Goal: Task Accomplishment & Management: Complete application form

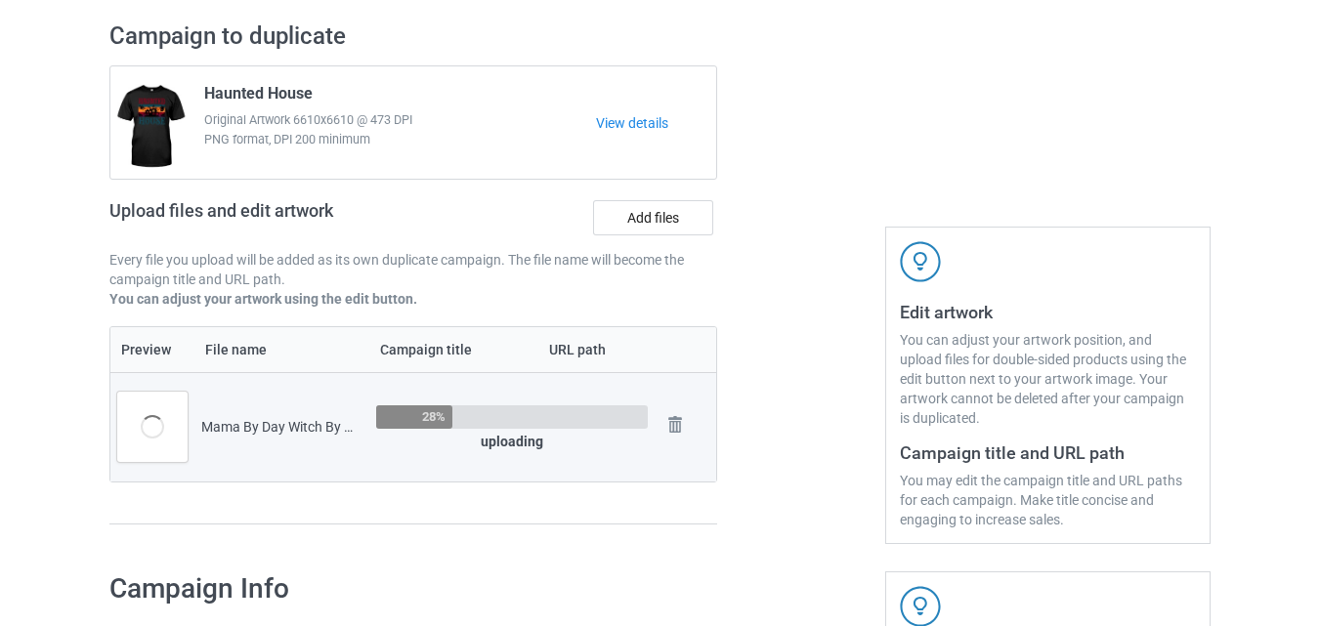
scroll to position [105, 0]
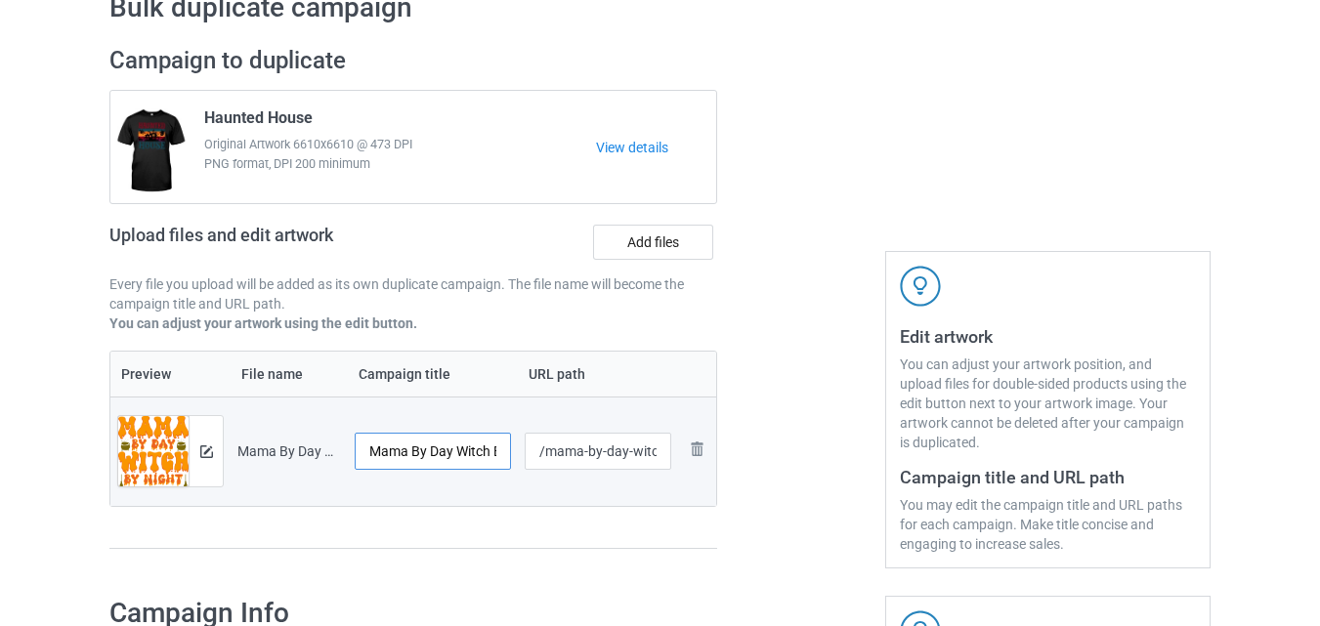
drag, startPoint x: 480, startPoint y: 460, endPoint x: 496, endPoint y: 460, distance: 16.6
click at [485, 460] on input "Mama By Day Witch By Night 5" at bounding box center [433, 451] width 156 height 37
drag, startPoint x: 496, startPoint y: 460, endPoint x: 515, endPoint y: 461, distance: 18.6
click at [515, 461] on td "Mama By Day Witch By Night 5" at bounding box center [433, 451] width 170 height 109
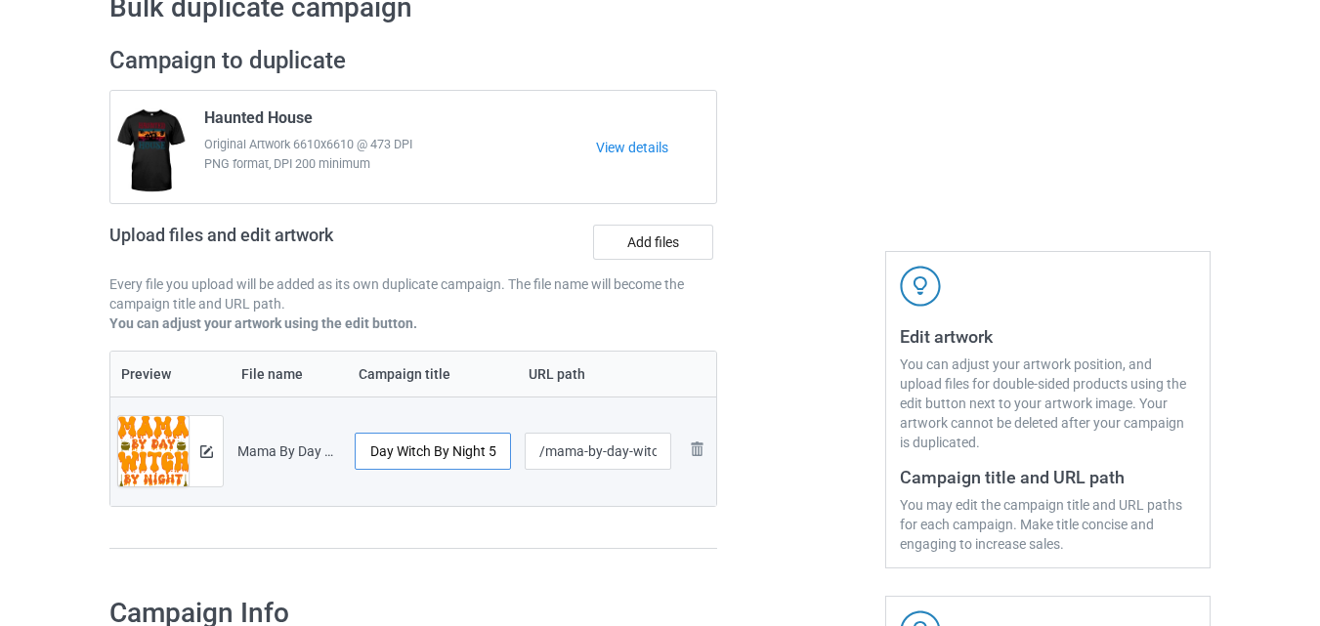
click at [503, 450] on input "Mama By Day Witch By Night 5" at bounding box center [433, 451] width 156 height 37
type input "Mama By Day Witch By Night"
drag, startPoint x: 623, startPoint y: 453, endPoint x: 647, endPoint y: 458, distance: 24.0
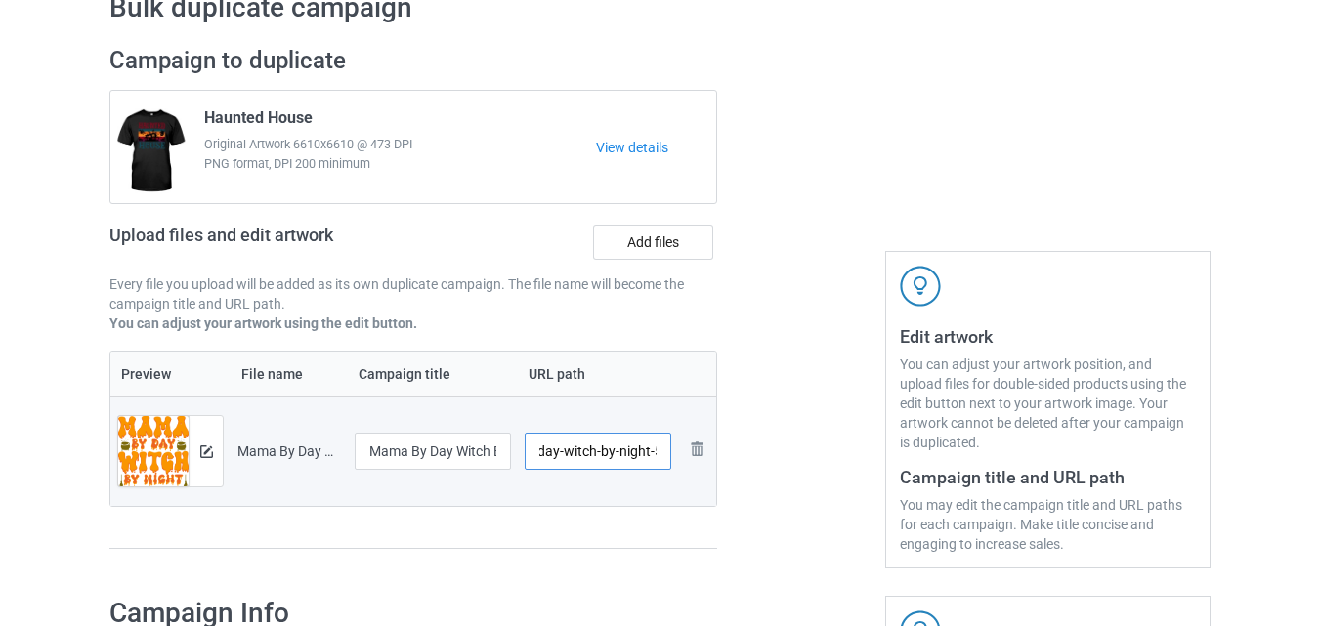
click at [647, 458] on input "/mama-by-day-witch-by-night-5" at bounding box center [599, 451] width 148 height 37
click at [653, 456] on input "/mama-by-day-witch-by-night-5" at bounding box center [599, 451] width 148 height 37
click at [654, 456] on input "/mama-by-day-witch-by-night-5" at bounding box center [599, 451] width 148 height 37
type input "/mama-by-day-witch-by-night"
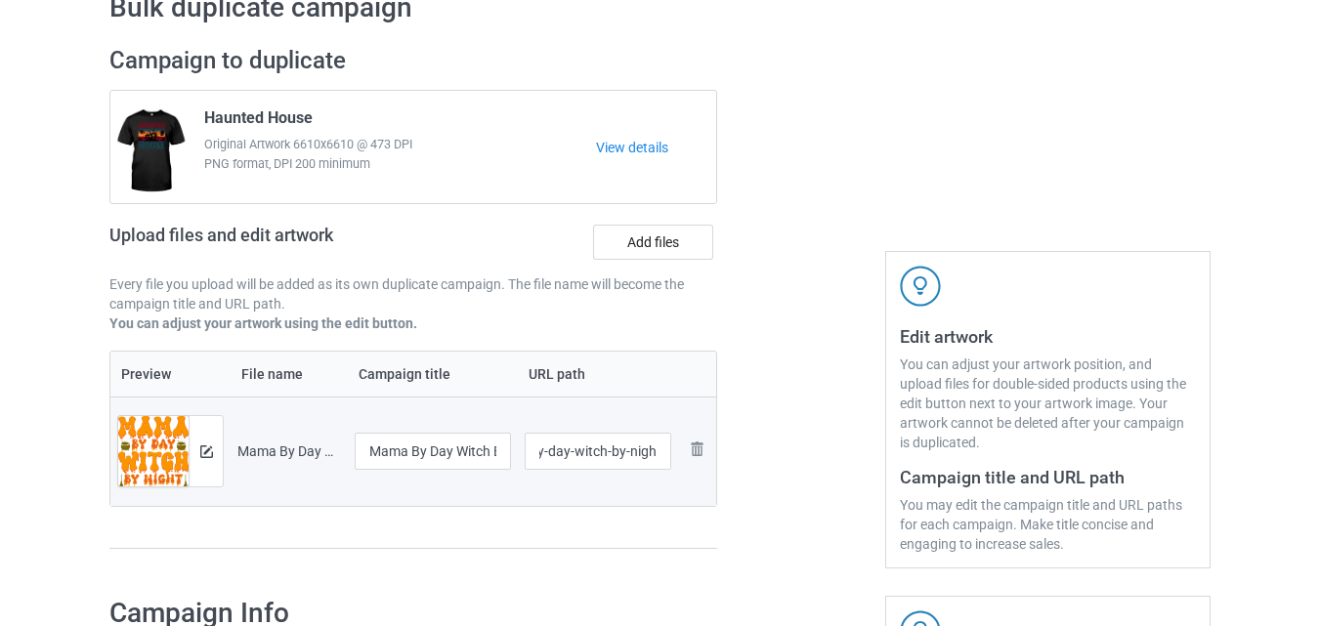
click at [749, 467] on div at bounding box center [801, 307] width 141 height 550
drag, startPoint x: 620, startPoint y: 456, endPoint x: 650, endPoint y: 459, distance: 30.4
click at [650, 459] on input "/mama-by-day-witch-by-night" at bounding box center [599, 451] width 148 height 37
click at [775, 483] on div at bounding box center [801, 307] width 141 height 550
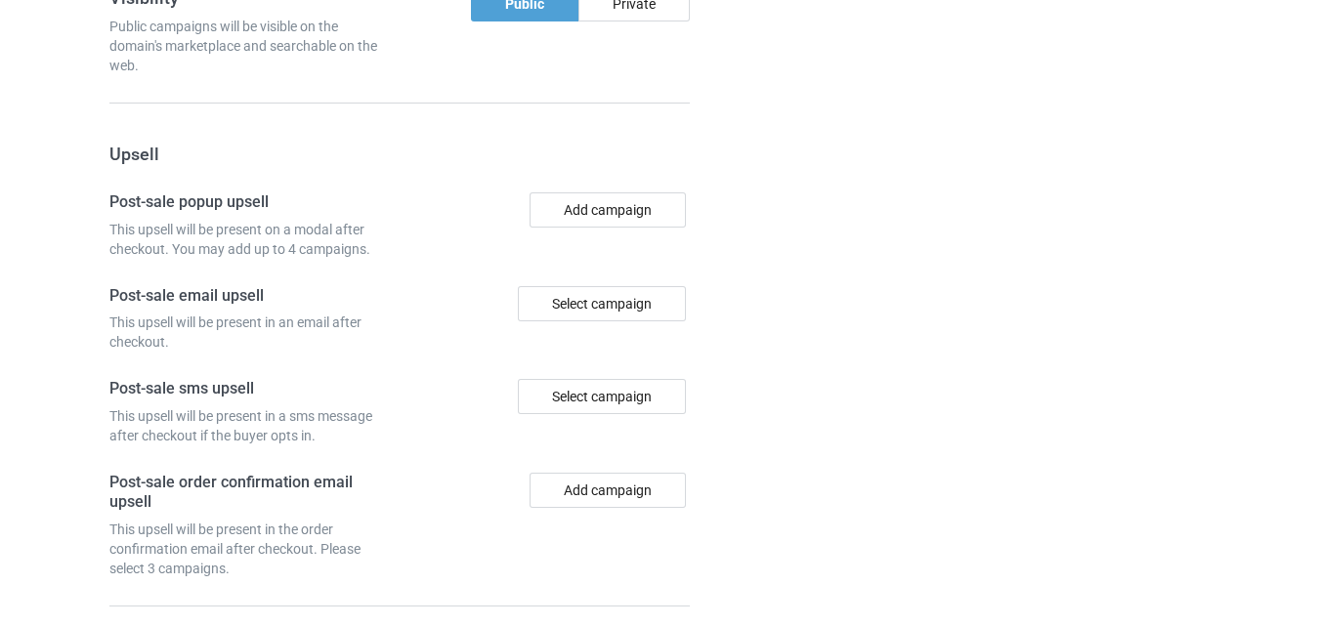
scroll to position [1910, 0]
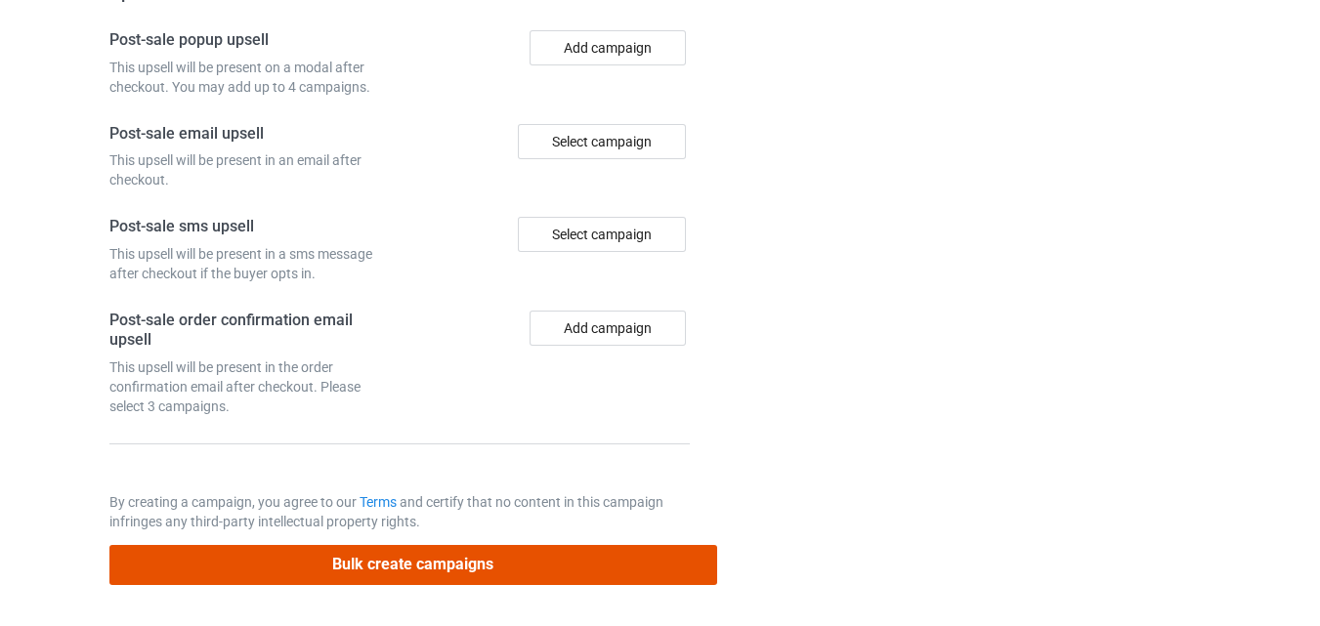
click at [461, 568] on button "Bulk create campaigns" at bounding box center [413, 565] width 608 height 40
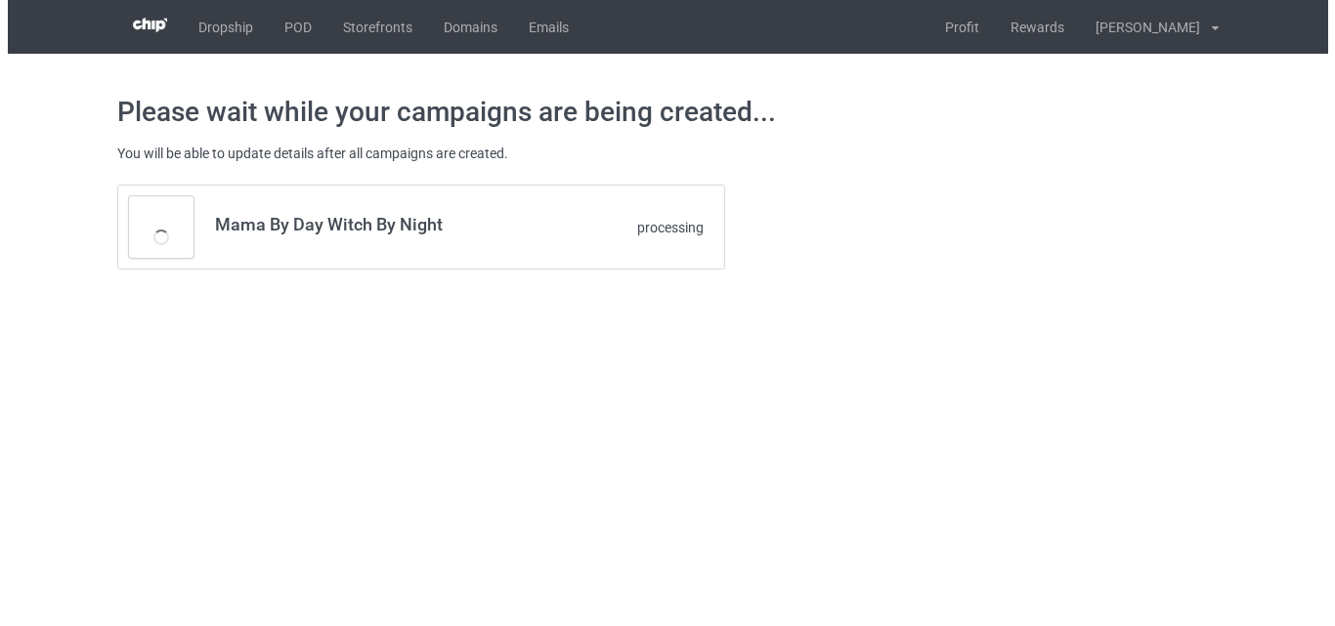
scroll to position [0, 0]
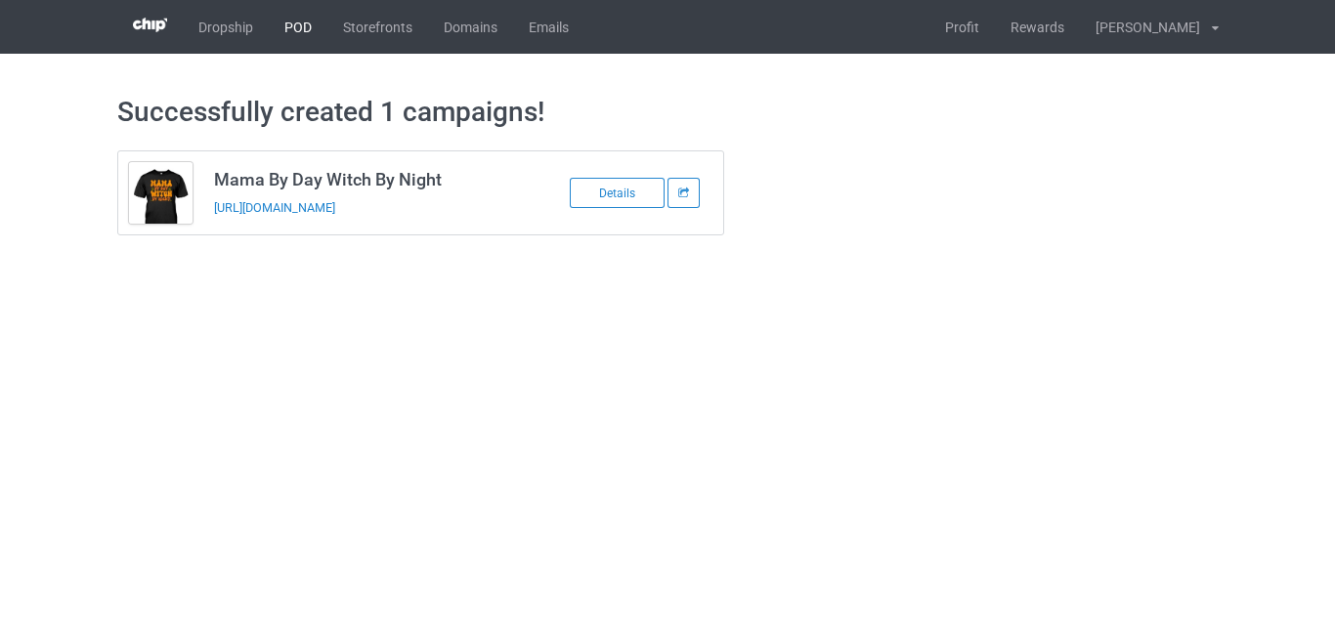
click at [309, 25] on link "POD" at bounding box center [298, 27] width 59 height 54
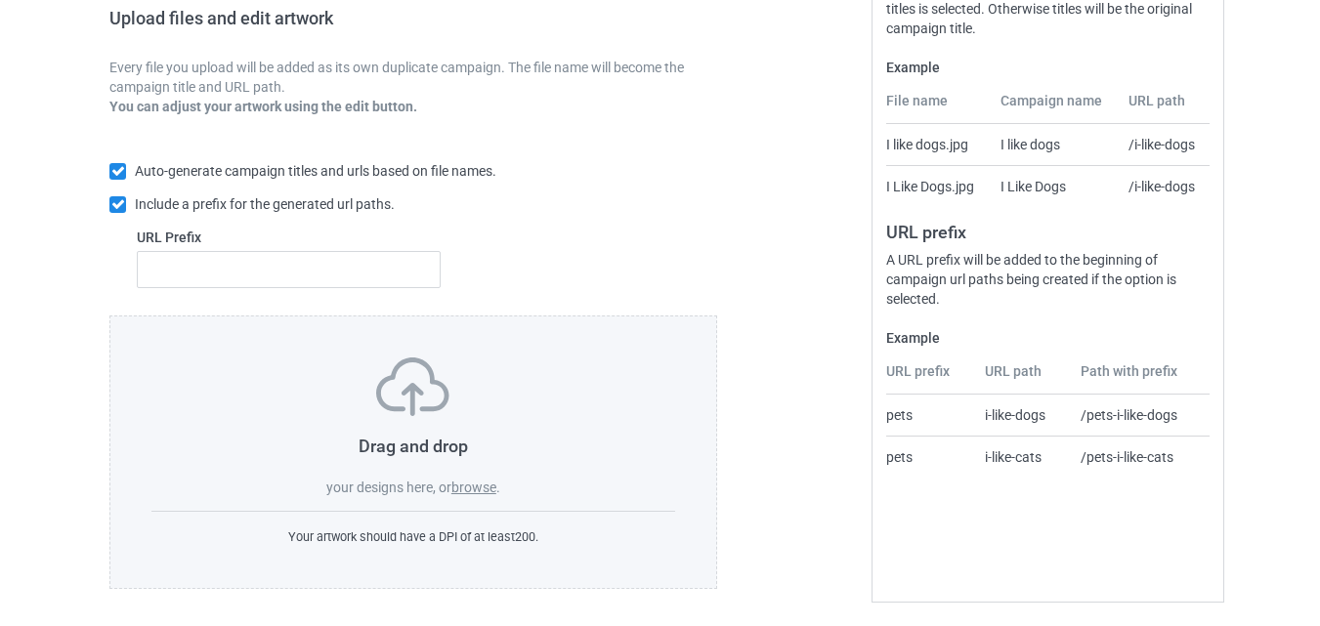
scroll to position [326, 0]
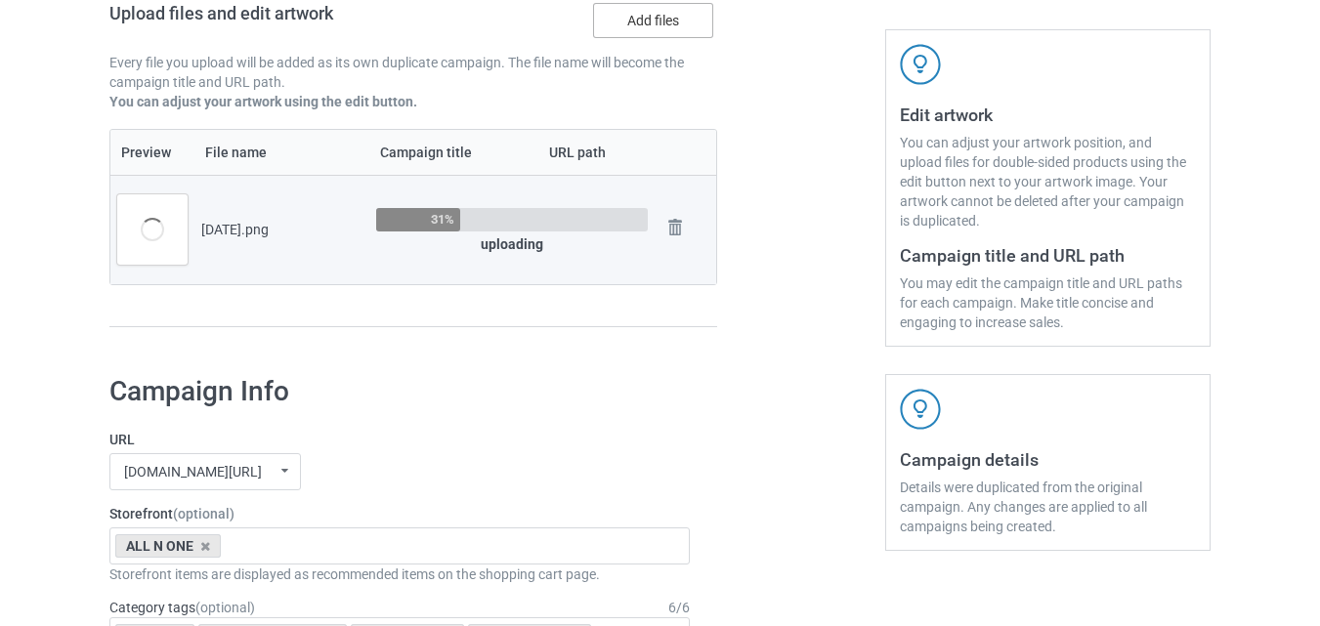
click at [676, 21] on label "Add files" at bounding box center [653, 20] width 120 height 35
click at [0, 0] on input "Add files" at bounding box center [0, 0] width 0 height 0
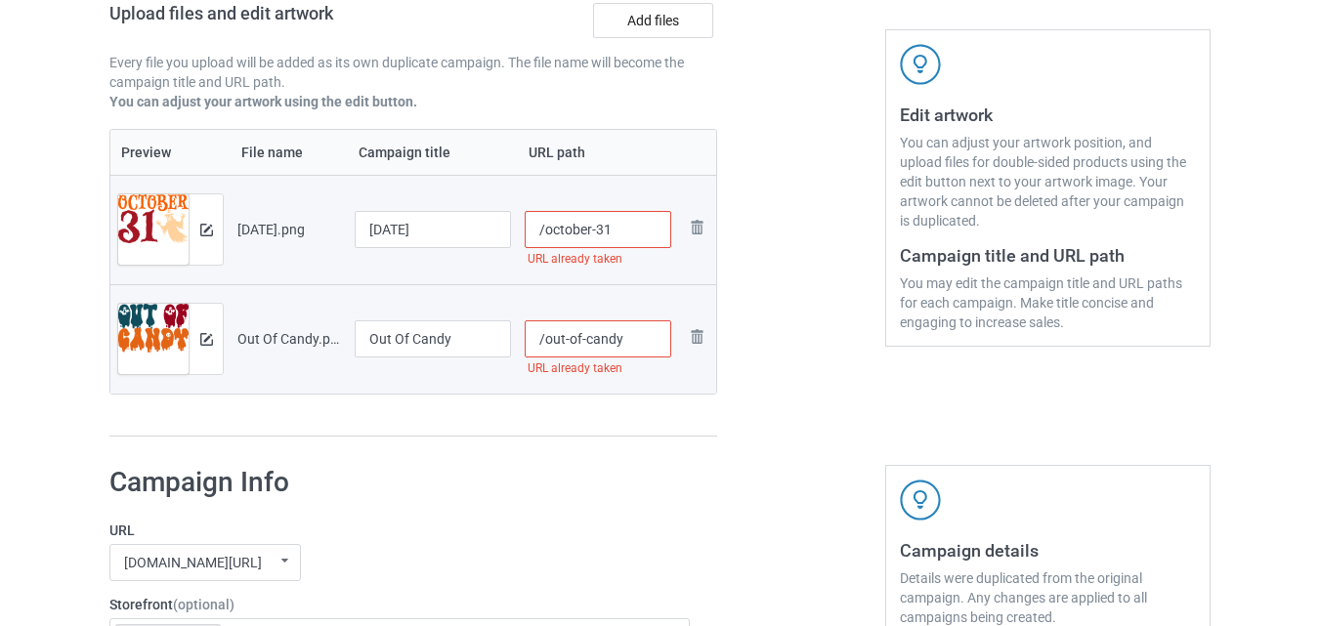
click at [615, 228] on input "/october-31" at bounding box center [599, 229] width 148 height 37
type input "/october-31-halloween-night"
click at [819, 283] on div at bounding box center [801, 130] width 141 height 641
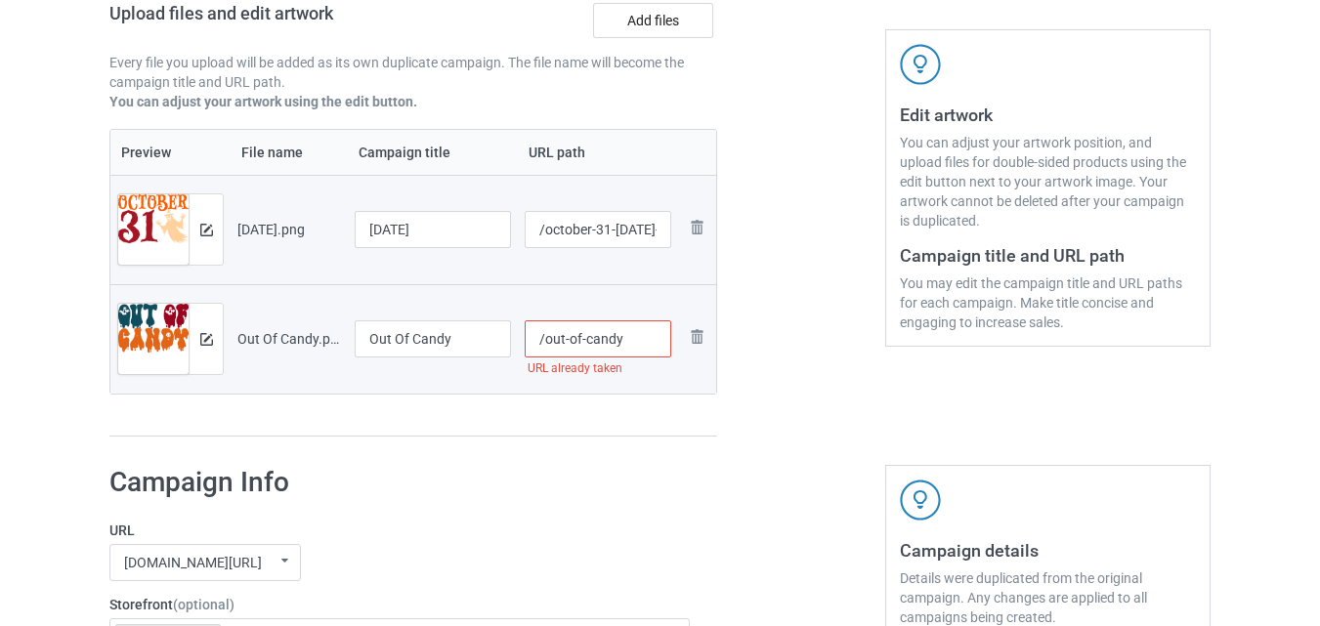
click at [637, 339] on input "/out-of-candy" at bounding box center [599, 339] width 148 height 37
type input "/out-of-candy-halloween"
click at [765, 372] on div at bounding box center [801, 130] width 141 height 641
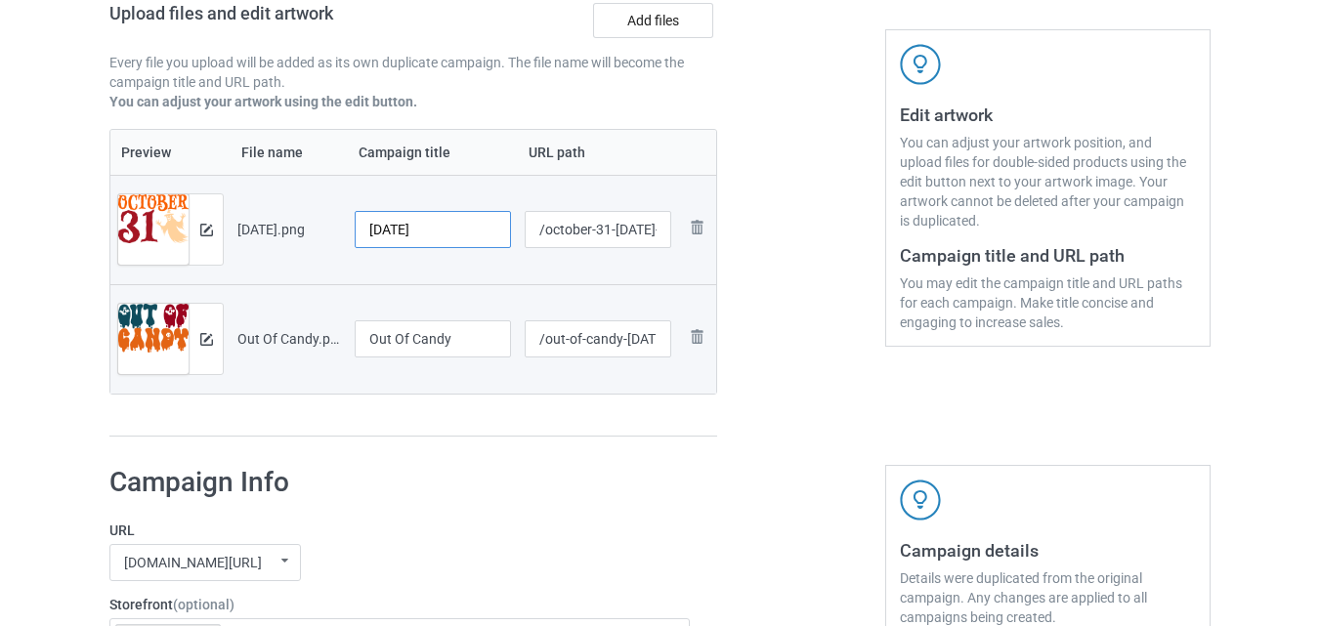
drag, startPoint x: 453, startPoint y: 232, endPoint x: 343, endPoint y: 225, distance: 110.6
click at [343, 225] on tr "Preview and edit artwork October 31.png October 31 /october-31-halloween-night …" at bounding box center [413, 229] width 606 height 109
click at [777, 278] on div at bounding box center [801, 130] width 141 height 641
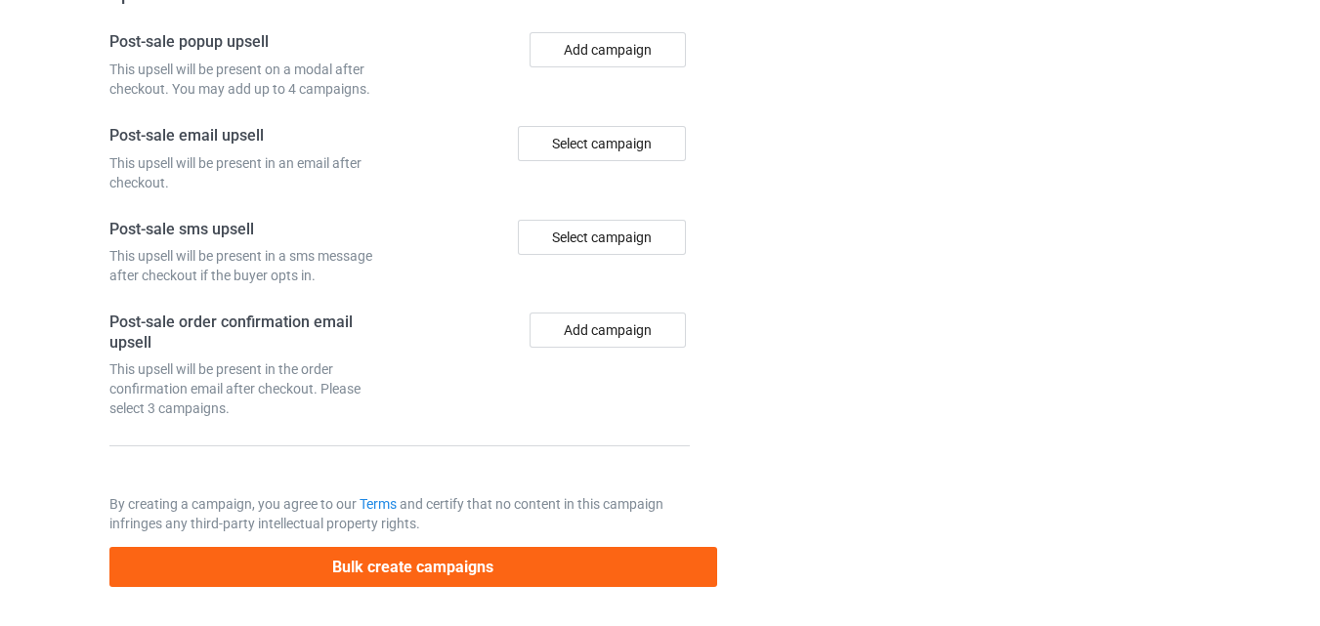
scroll to position [1999, 0]
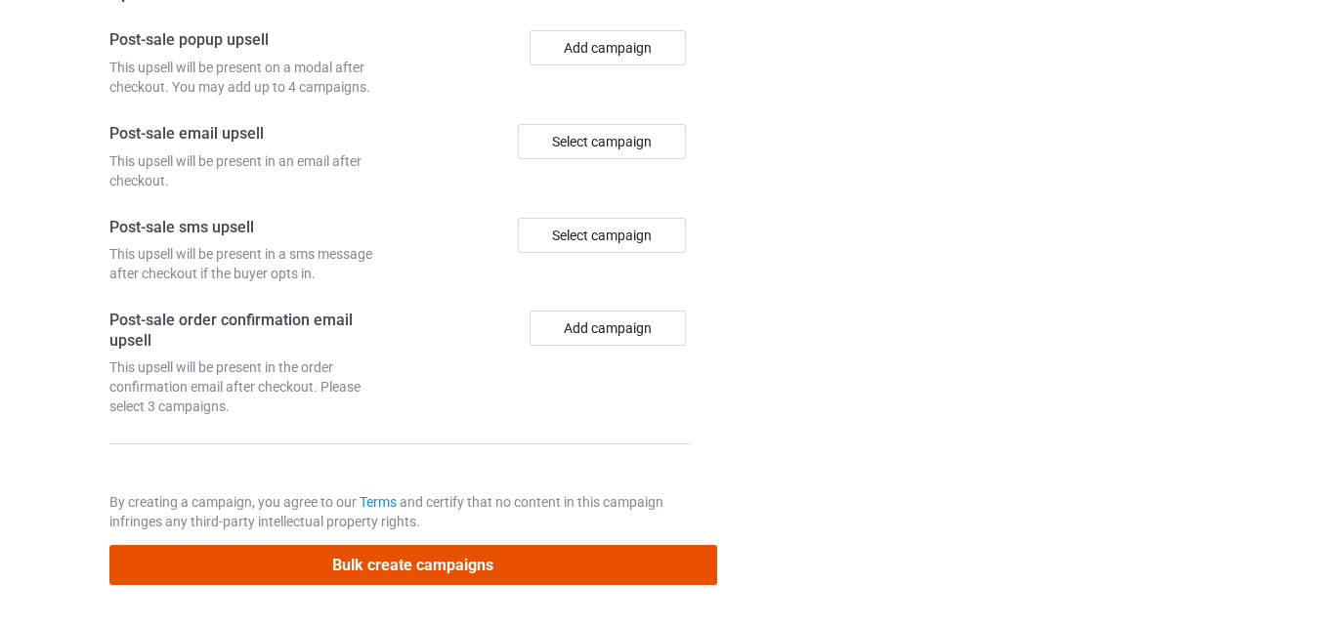
click at [450, 572] on button "Bulk create campaigns" at bounding box center [413, 565] width 608 height 40
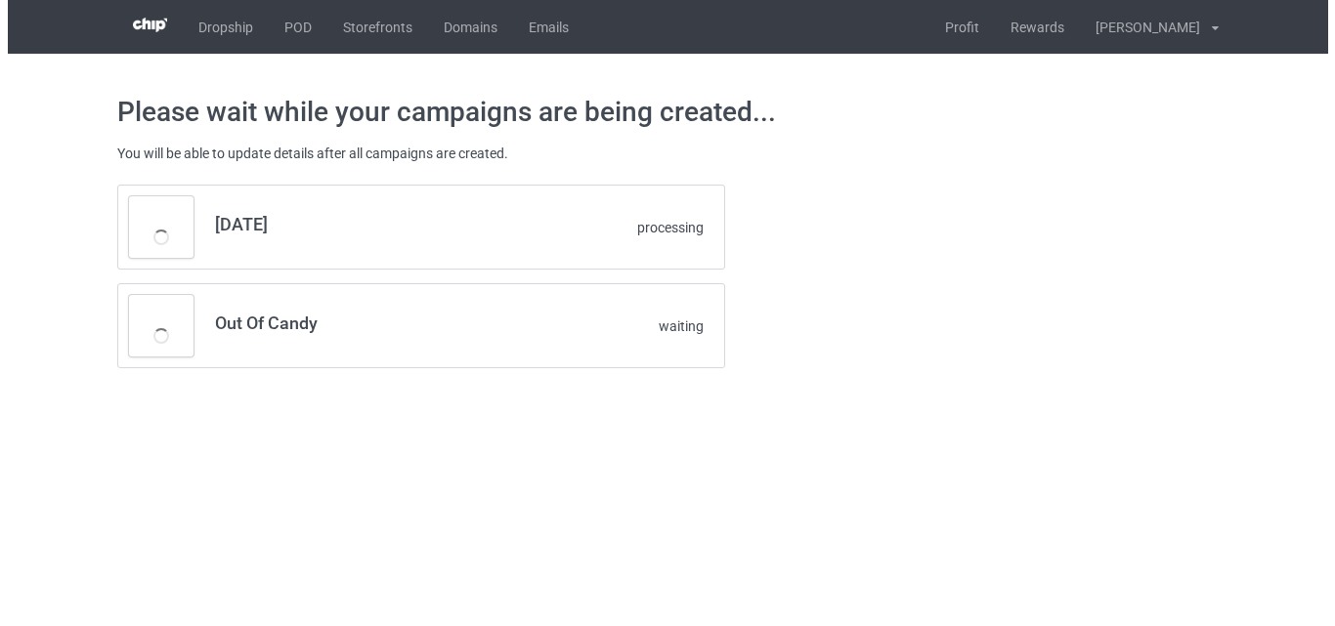
scroll to position [0, 0]
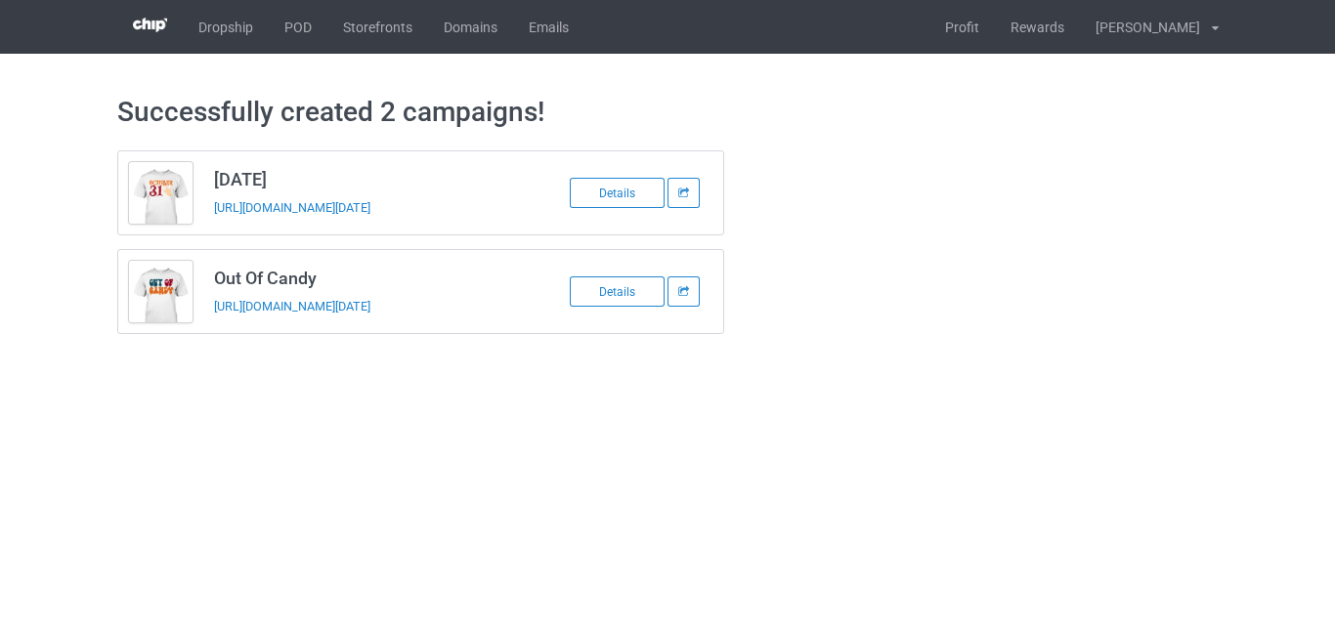
drag, startPoint x: 318, startPoint y: 168, endPoint x: 217, endPoint y: 174, distance: 100.8
click at [217, 174] on td "October 31 https://www.teechip.com/october-31-halloween-night" at bounding box center [368, 192] width 330 height 83
click at [217, 174] on h3 "October 31" at bounding box center [368, 179] width 309 height 22
drag, startPoint x: 215, startPoint y: 177, endPoint x: 331, endPoint y: 186, distance: 116.6
click at [331, 186] on h3 "October 31" at bounding box center [368, 179] width 309 height 22
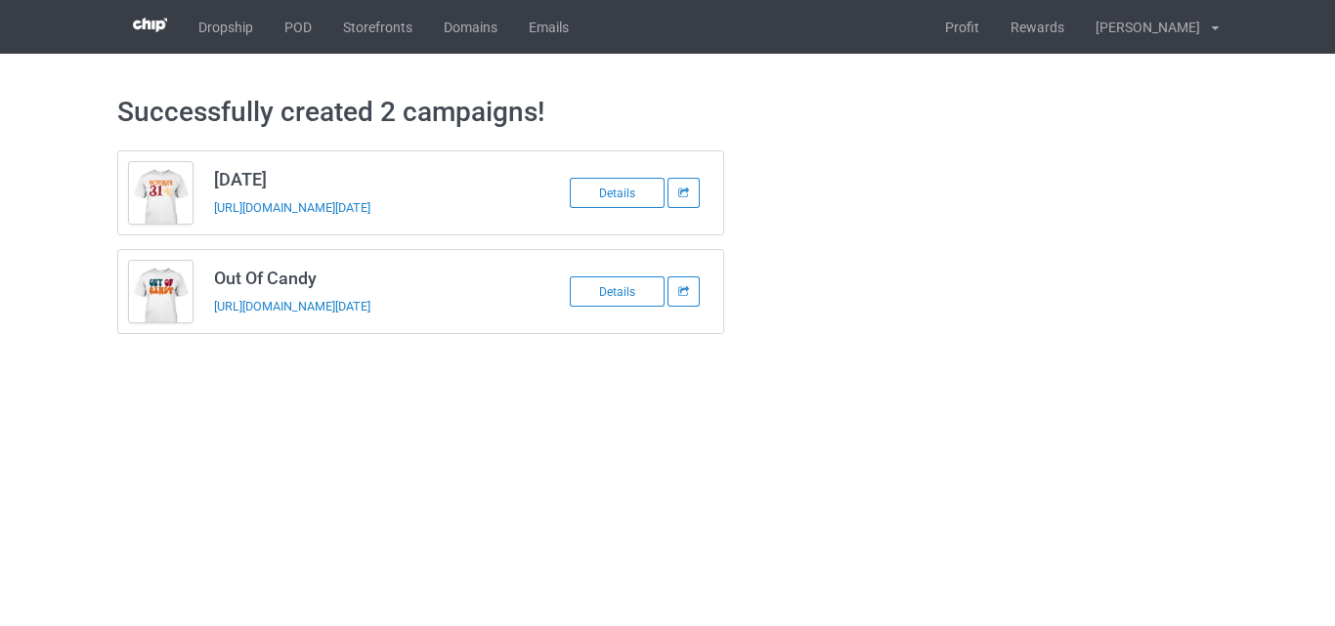
copy h3 "October 31"
drag, startPoint x: 321, startPoint y: 278, endPoint x: 217, endPoint y: 285, distance: 104.8
click at [217, 285] on h3 "Out Of Candy" at bounding box center [368, 278] width 309 height 22
copy h3 "Out Of Candy"
click at [290, 17] on link "POD" at bounding box center [298, 27] width 59 height 54
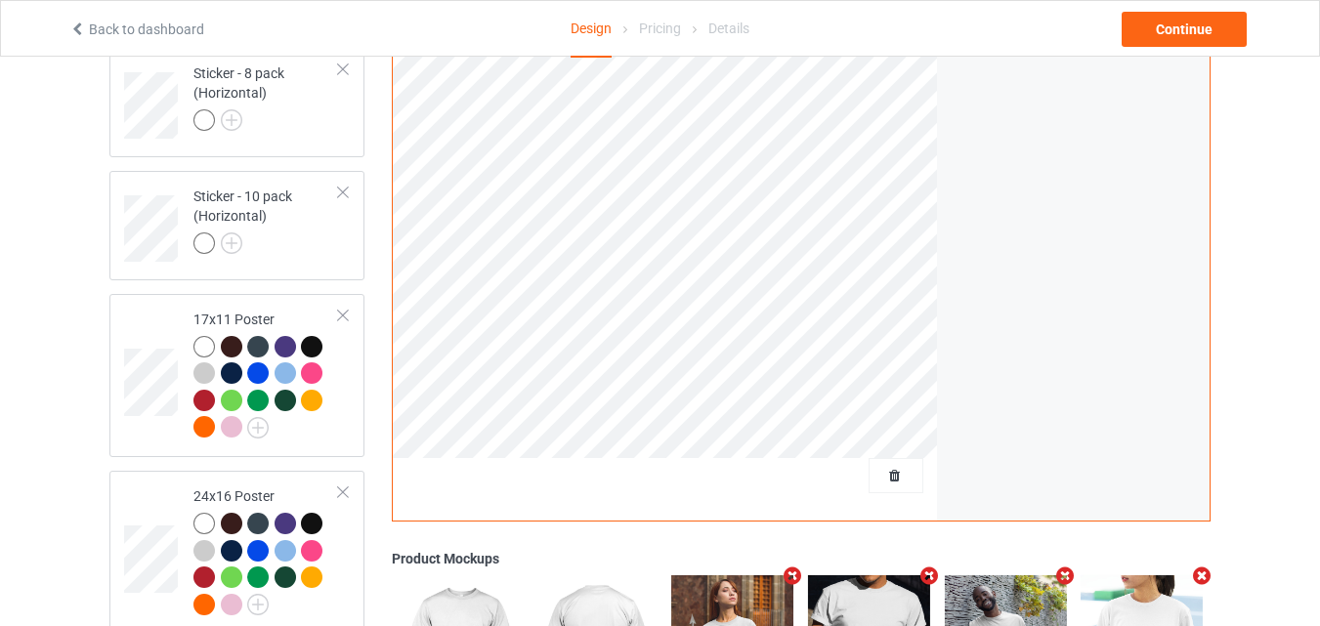
scroll to position [1967, 0]
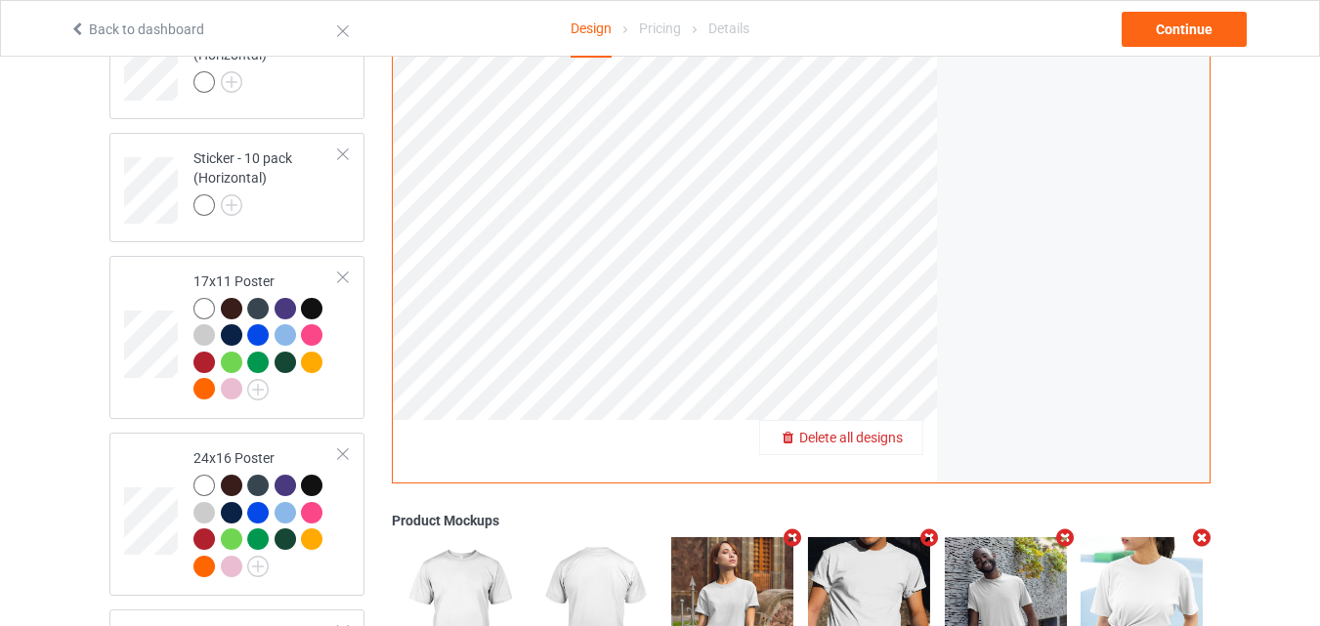
click at [882, 432] on span "Delete all designs" at bounding box center [851, 439] width 104 height 16
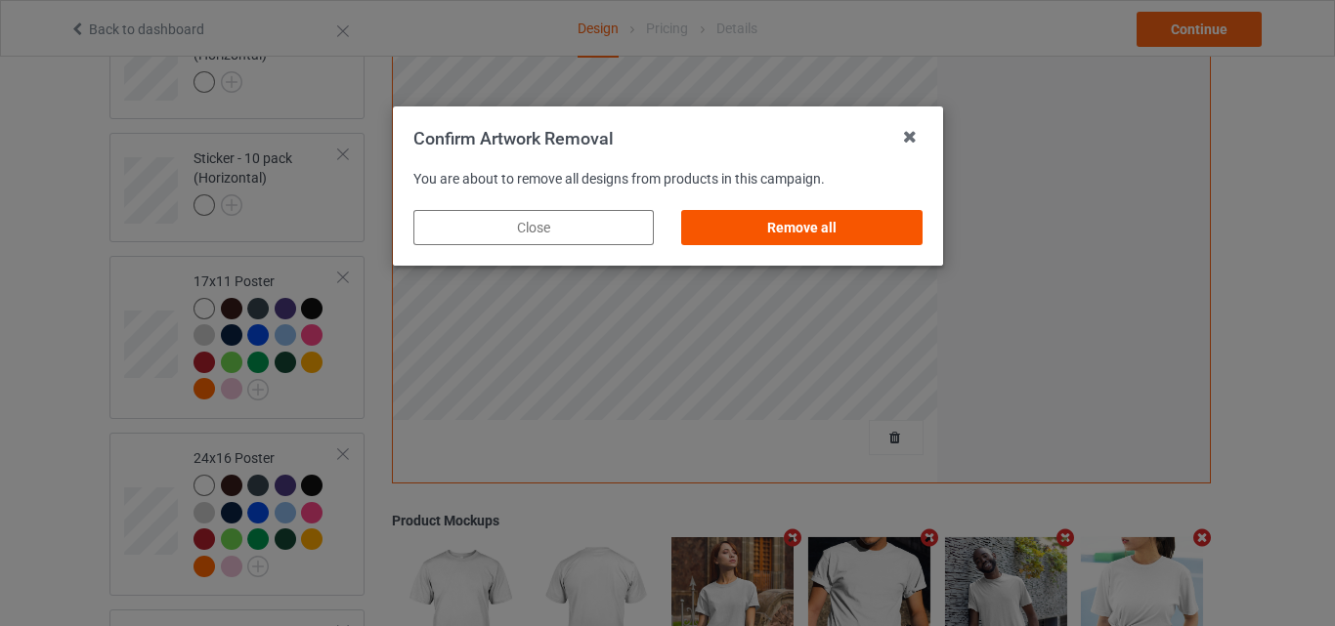
click at [835, 232] on div "Remove all" at bounding box center [801, 227] width 240 height 35
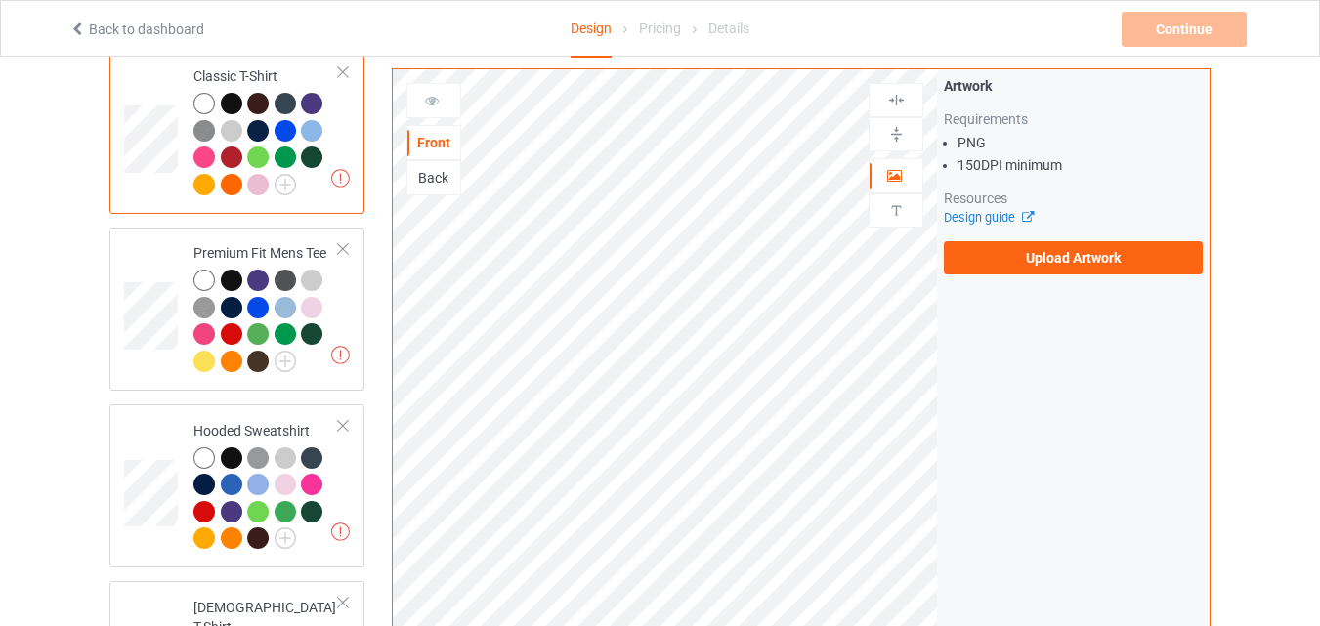
scroll to position [165, 0]
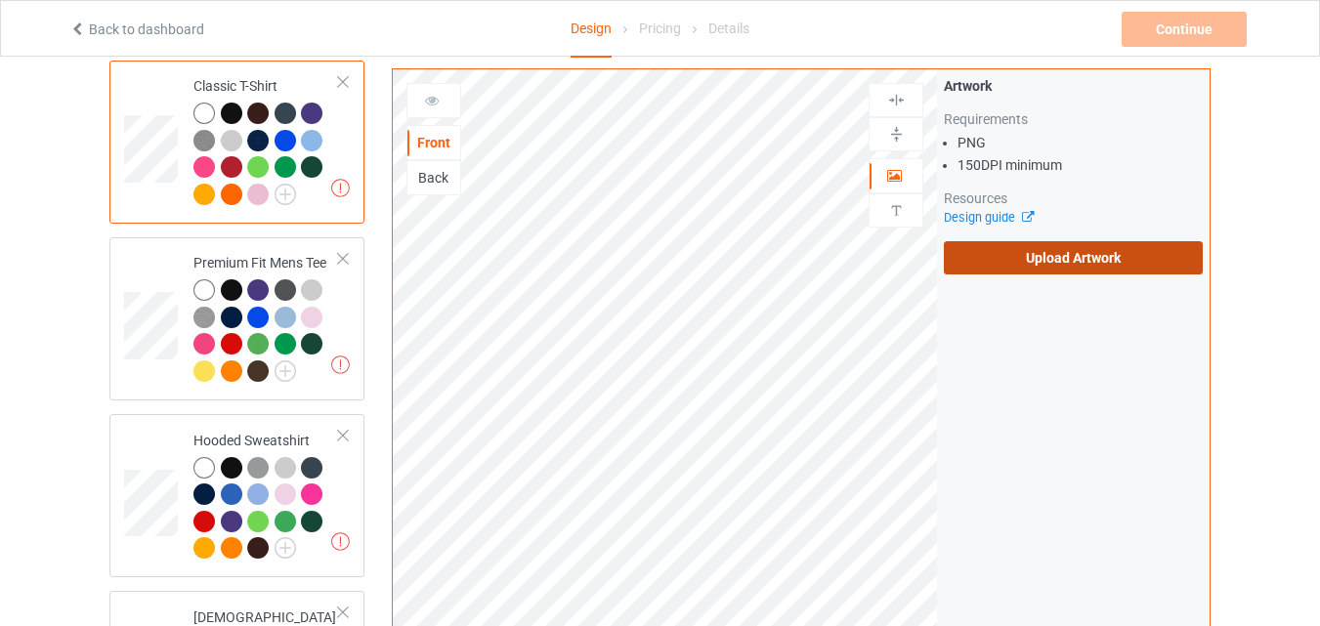
click at [1090, 264] on label "Upload Artwork" at bounding box center [1073, 257] width 259 height 33
click at [0, 0] on input "Upload Artwork" at bounding box center [0, 0] width 0 height 0
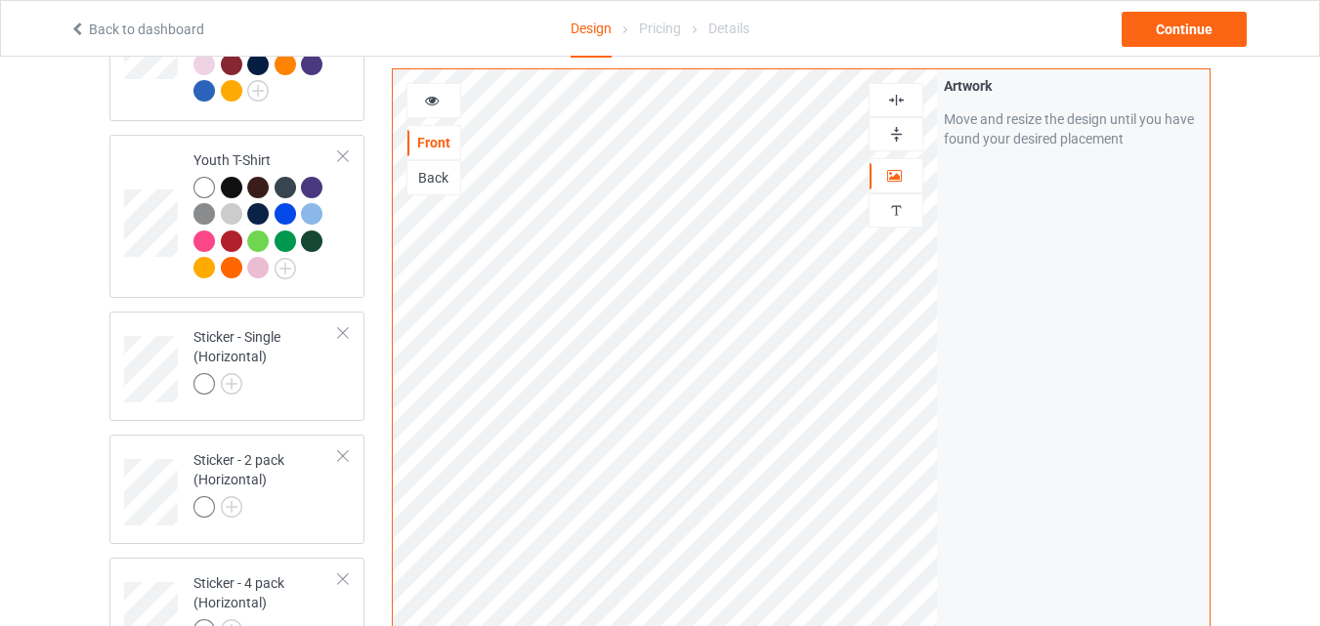
scroll to position [1192, 0]
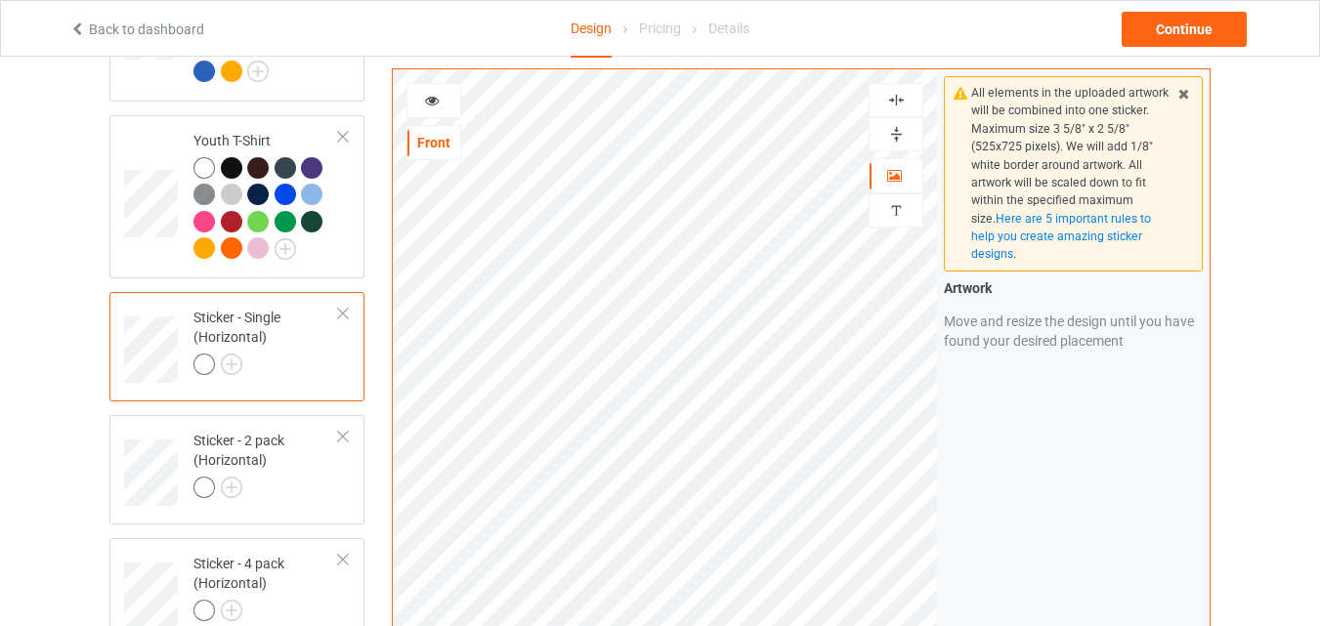
click at [897, 91] on img at bounding box center [896, 100] width 19 height 19
click at [895, 132] on img at bounding box center [896, 134] width 19 height 19
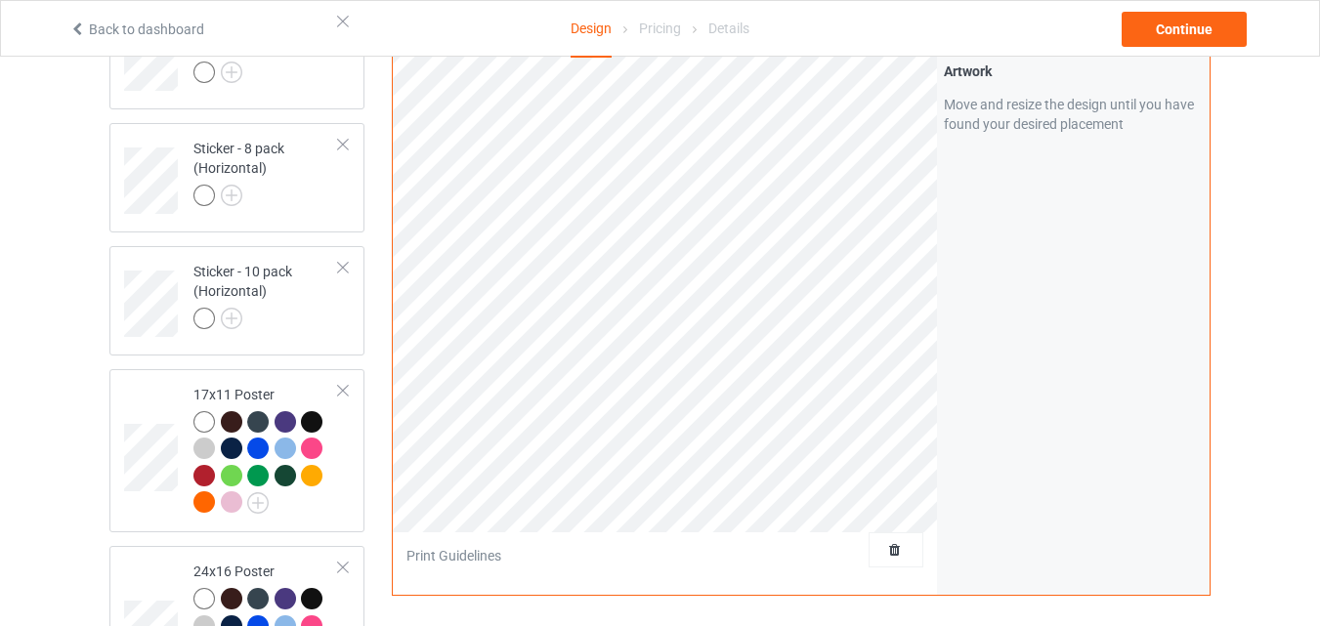
scroll to position [1872, 0]
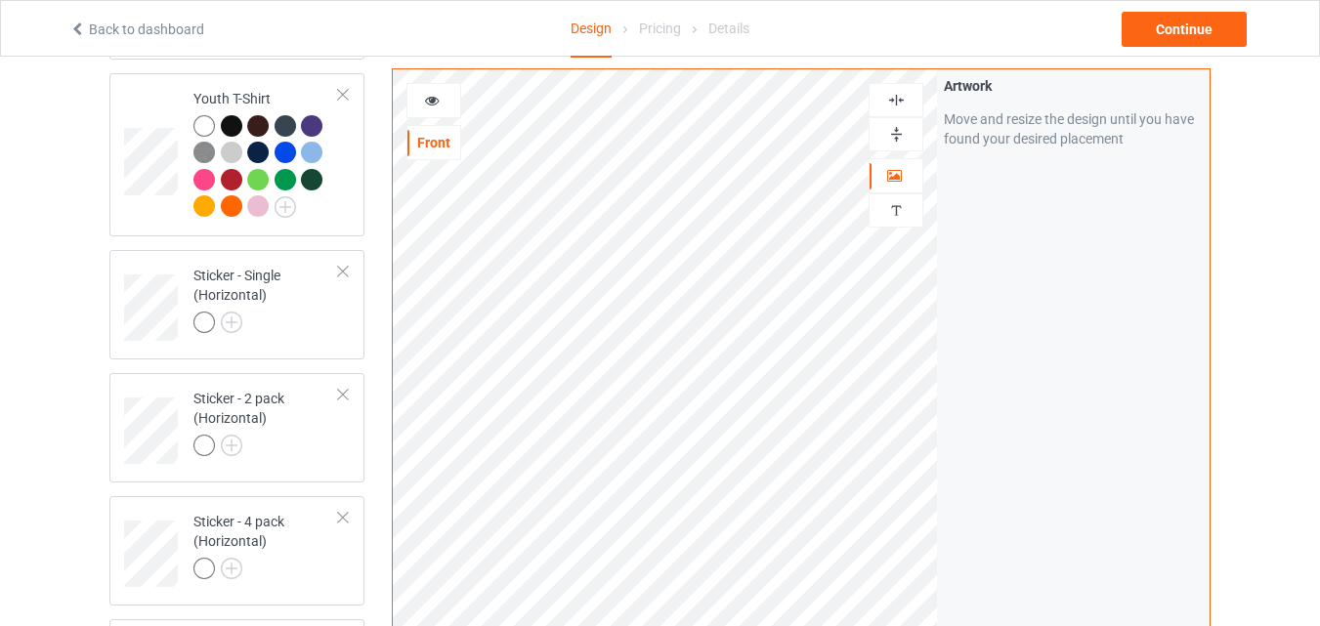
scroll to position [1224, 0]
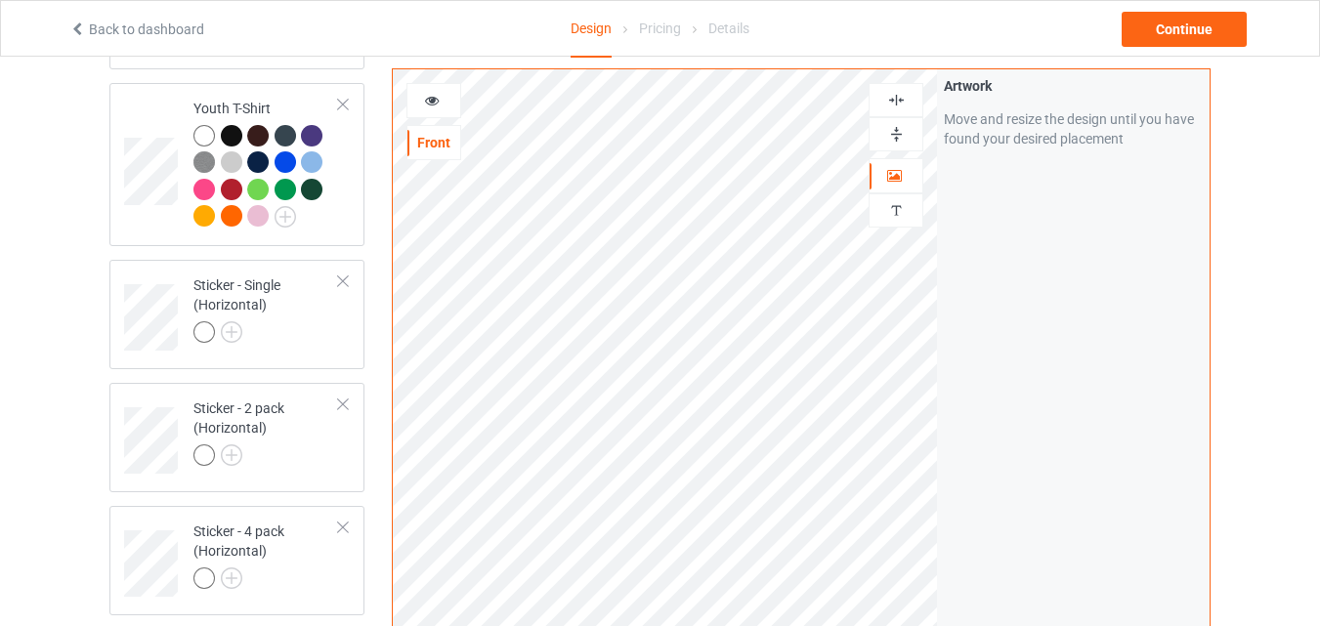
click at [886, 121] on div at bounding box center [896, 134] width 55 height 34
click at [893, 92] on img at bounding box center [896, 100] width 19 height 19
click at [902, 134] on img at bounding box center [896, 134] width 19 height 19
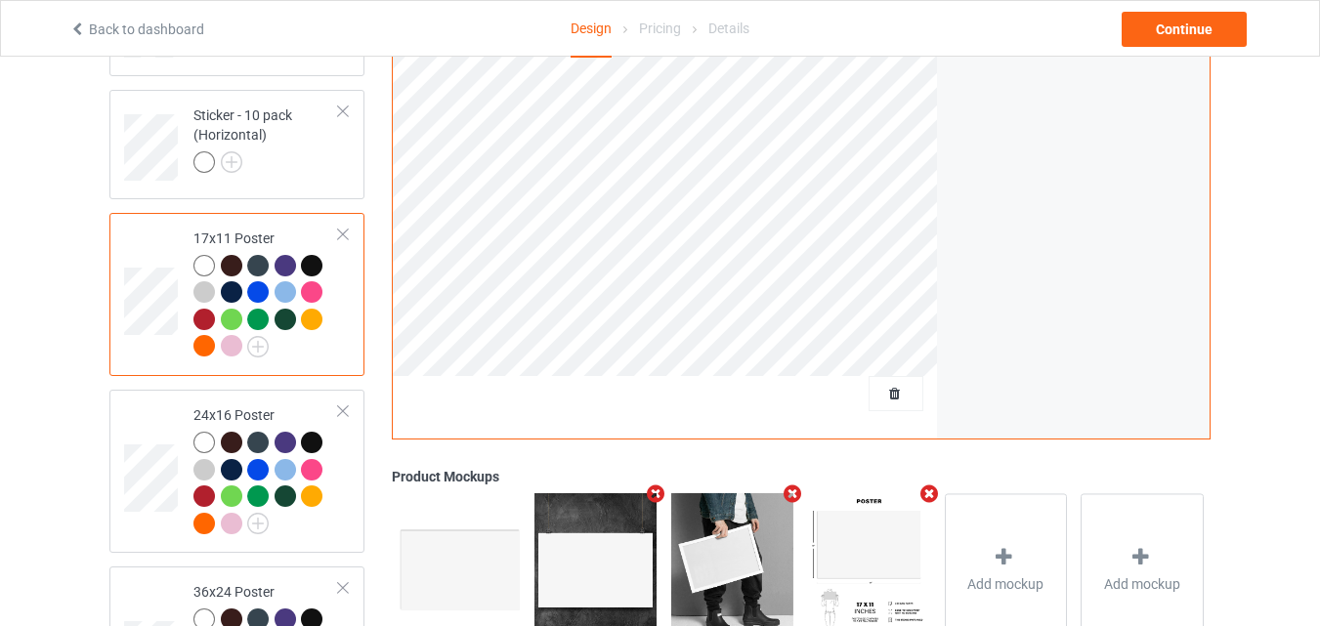
scroll to position [2019, 0]
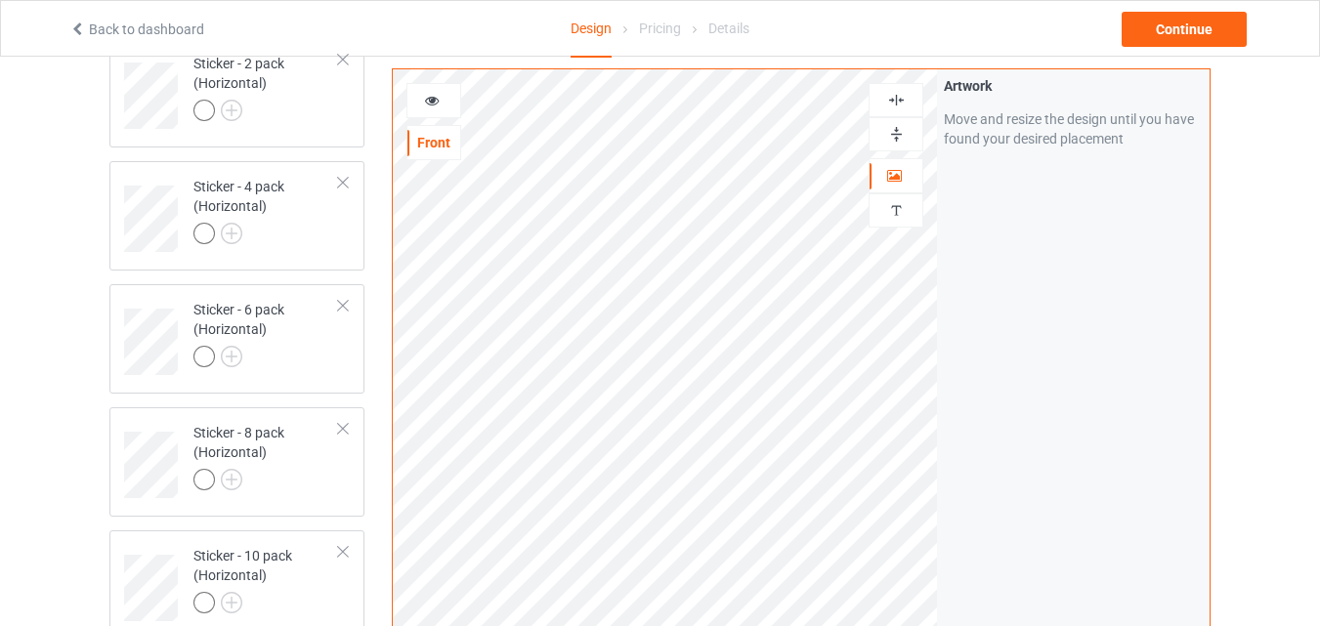
scroll to position [1463, 0]
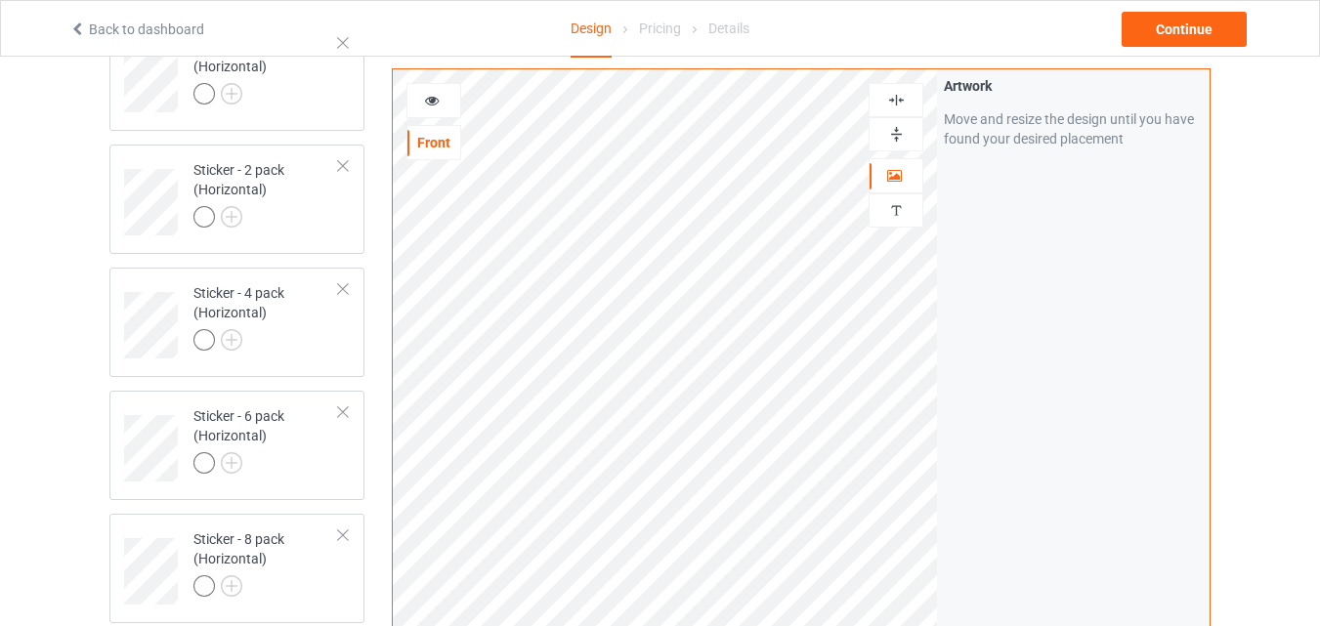
click at [906, 140] on div at bounding box center [896, 134] width 53 height 19
click at [896, 105] on img at bounding box center [896, 100] width 19 height 19
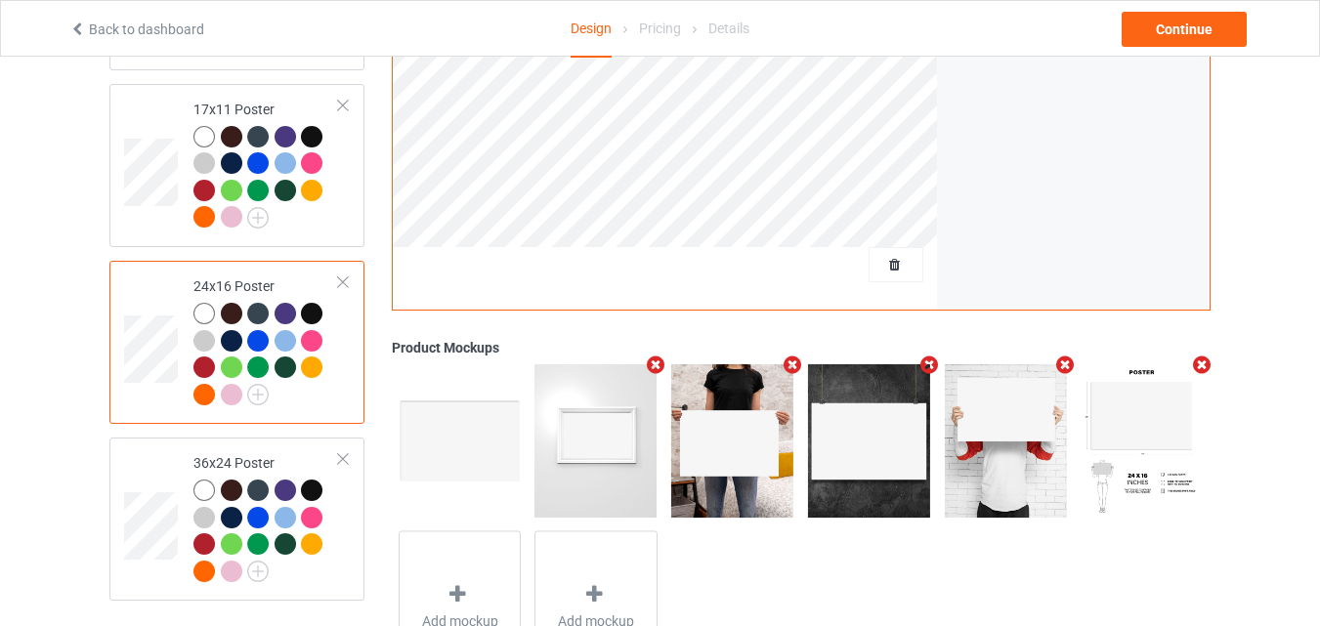
scroll to position [2196, 0]
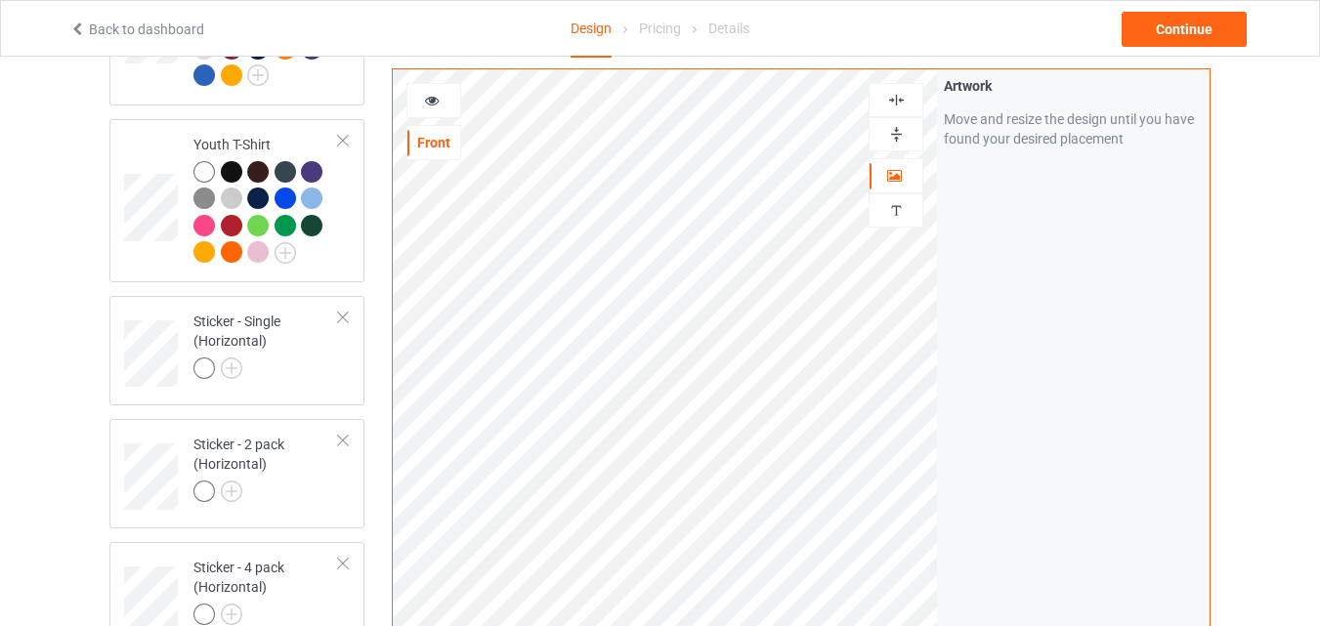
scroll to position [1178, 0]
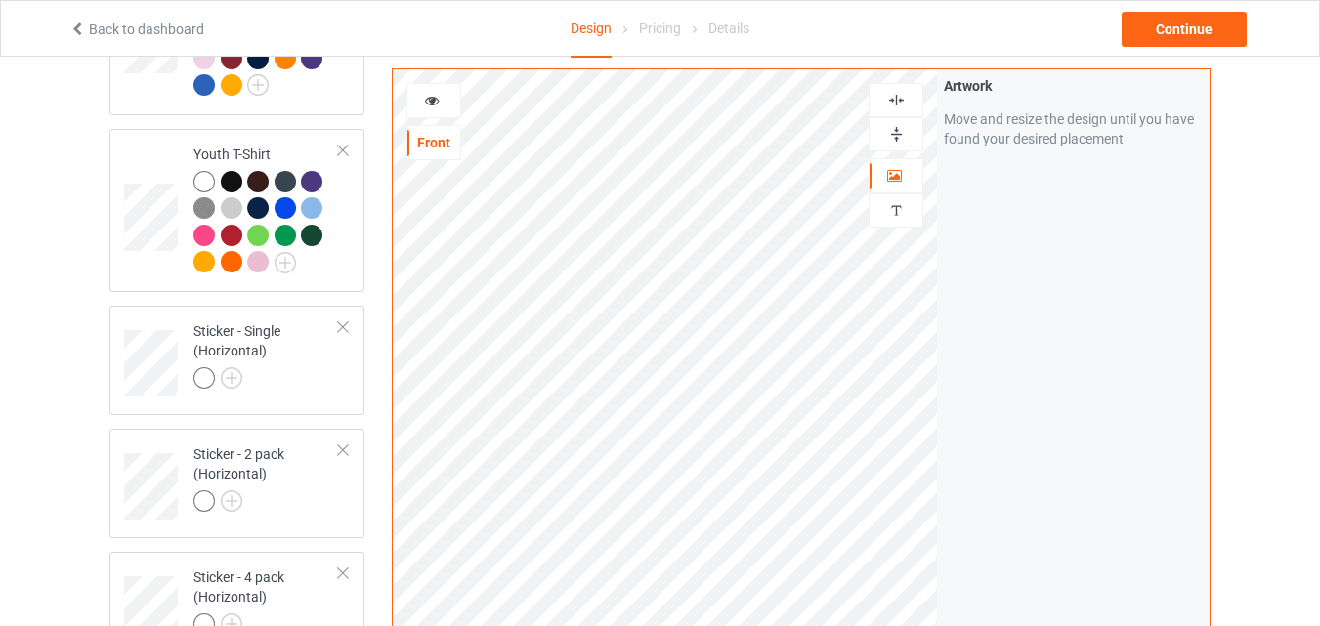
click at [888, 139] on img at bounding box center [896, 134] width 19 height 19
click at [895, 93] on img at bounding box center [896, 100] width 19 height 19
click at [1207, 31] on div "Continue" at bounding box center [1184, 29] width 125 height 35
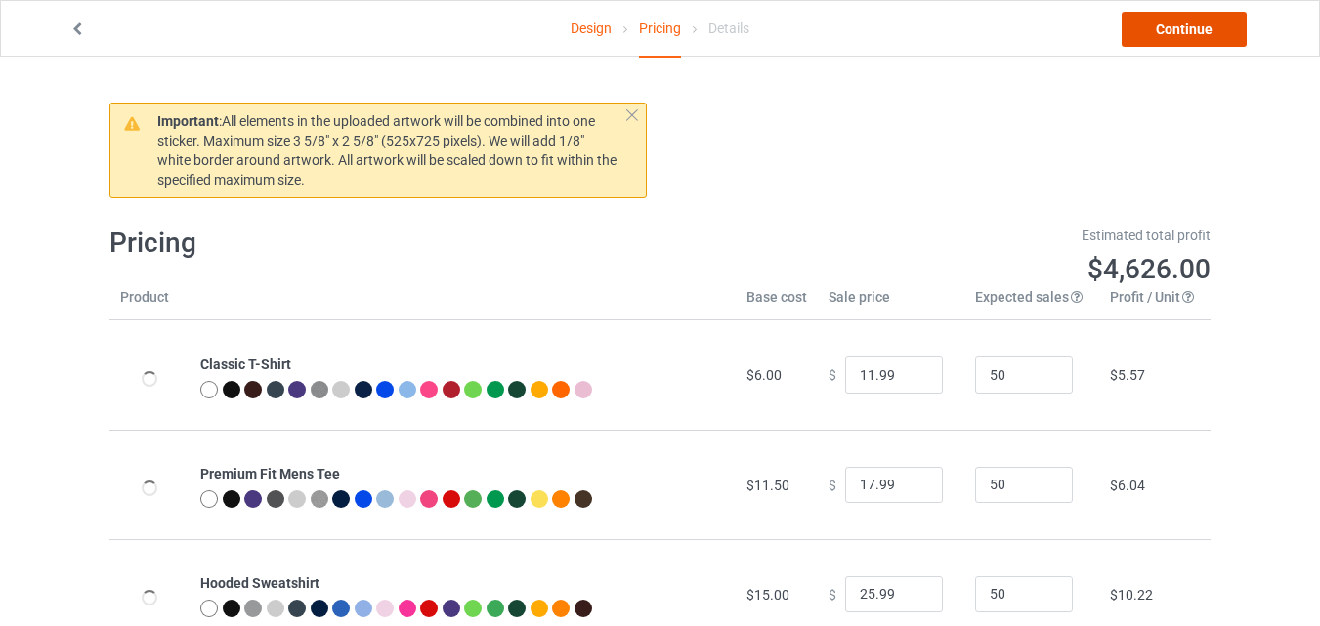
click at [1203, 28] on link "Continue" at bounding box center [1184, 29] width 125 height 35
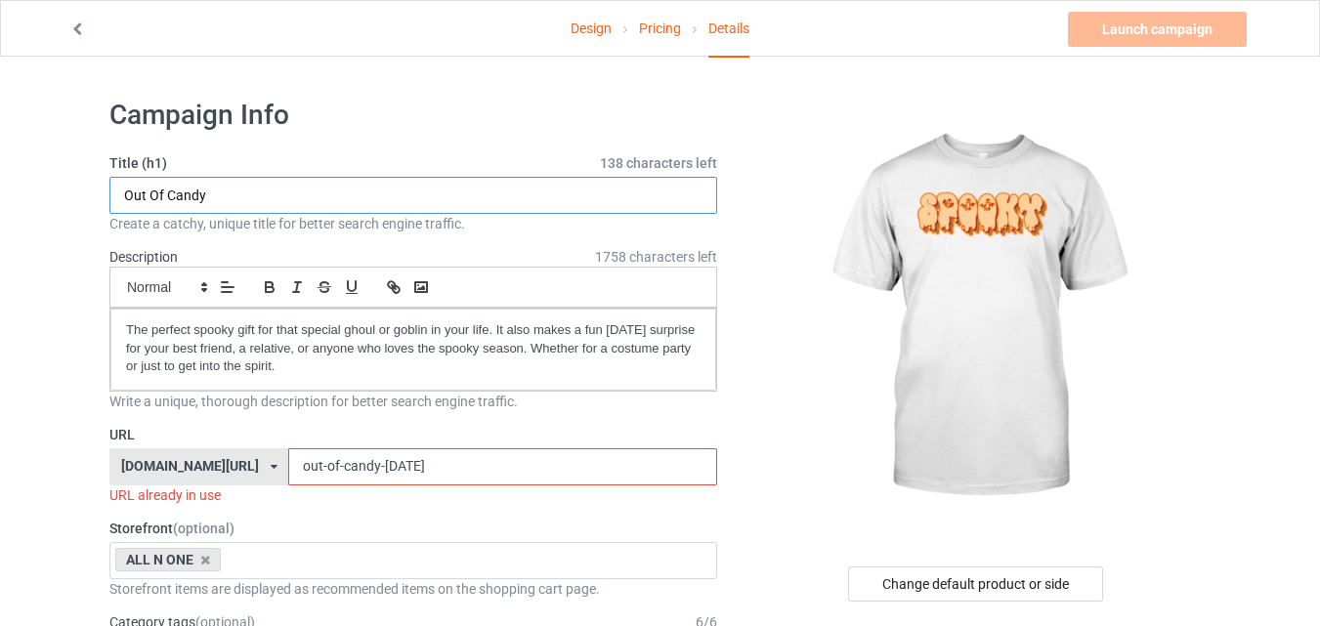
drag, startPoint x: 235, startPoint y: 206, endPoint x: 89, endPoint y: 204, distance: 146.6
paste input "Spook"
type input "Spooky"
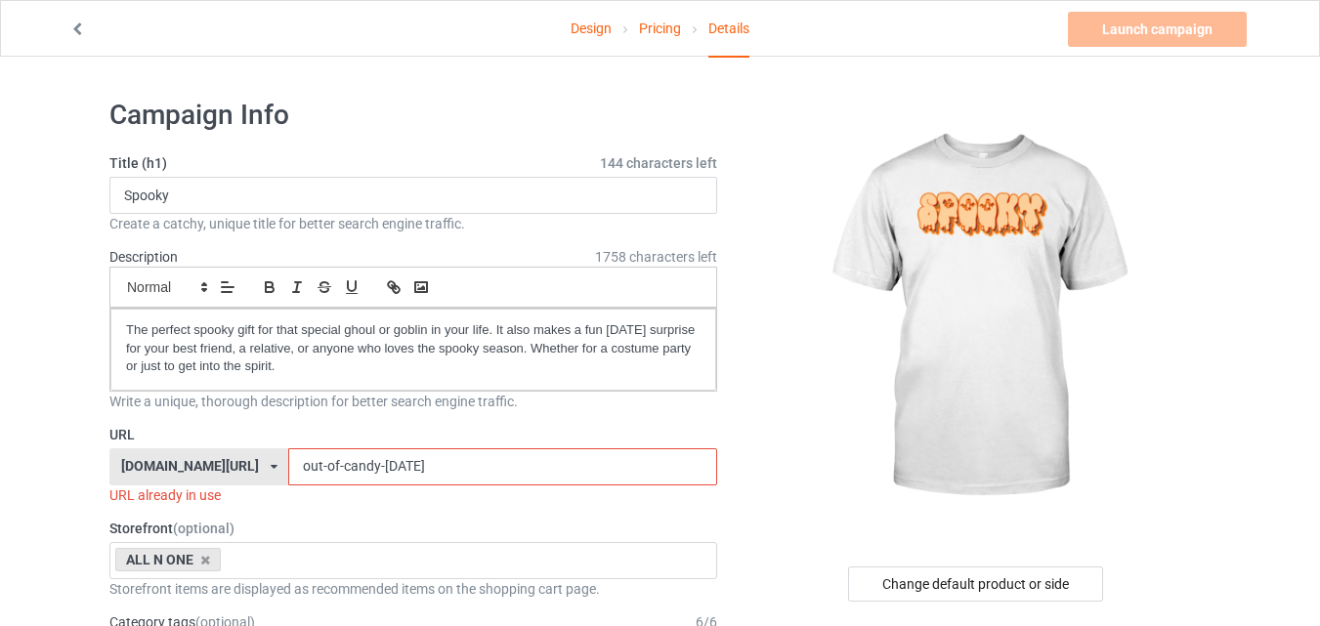
drag, startPoint x: 321, startPoint y: 473, endPoint x: 192, endPoint y: 471, distance: 128.0
click at [192, 471] on div "teechip.com/ teechip.com/ 587d0d41cee36fd012c64a69 out-of-candy-halloween" at bounding box center [413, 467] width 608 height 37
paste input "Spook"
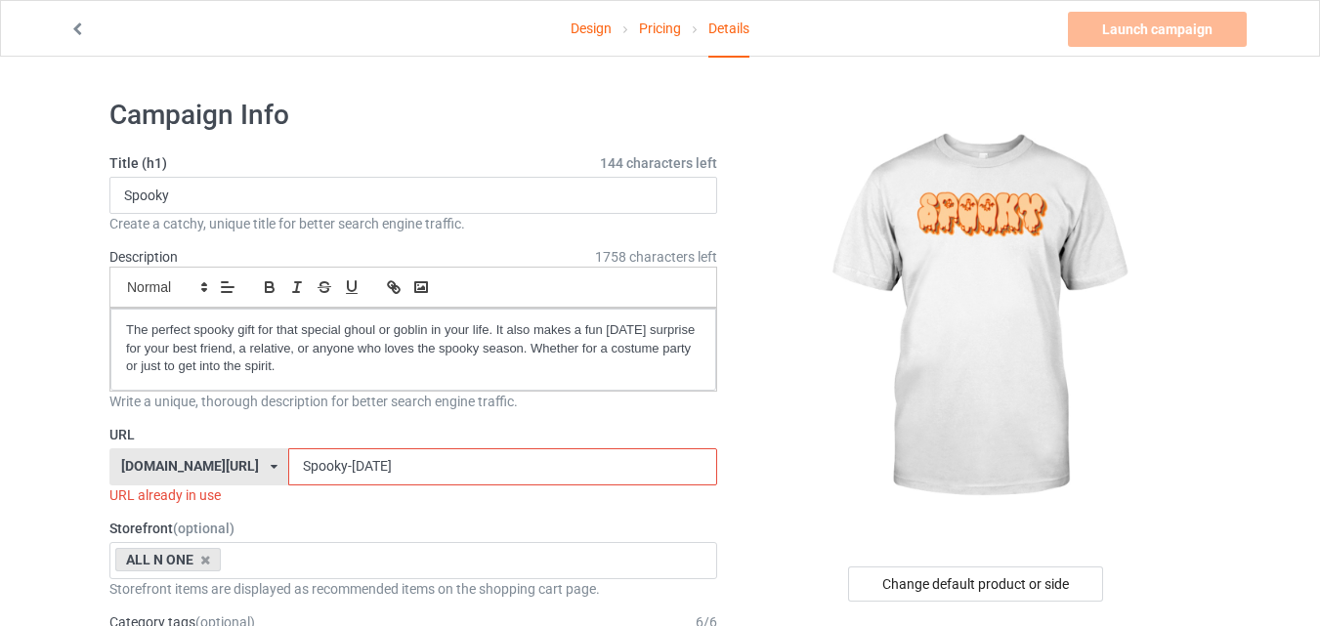
click at [378, 464] on input "Spooky-halloween" at bounding box center [502, 467] width 428 height 37
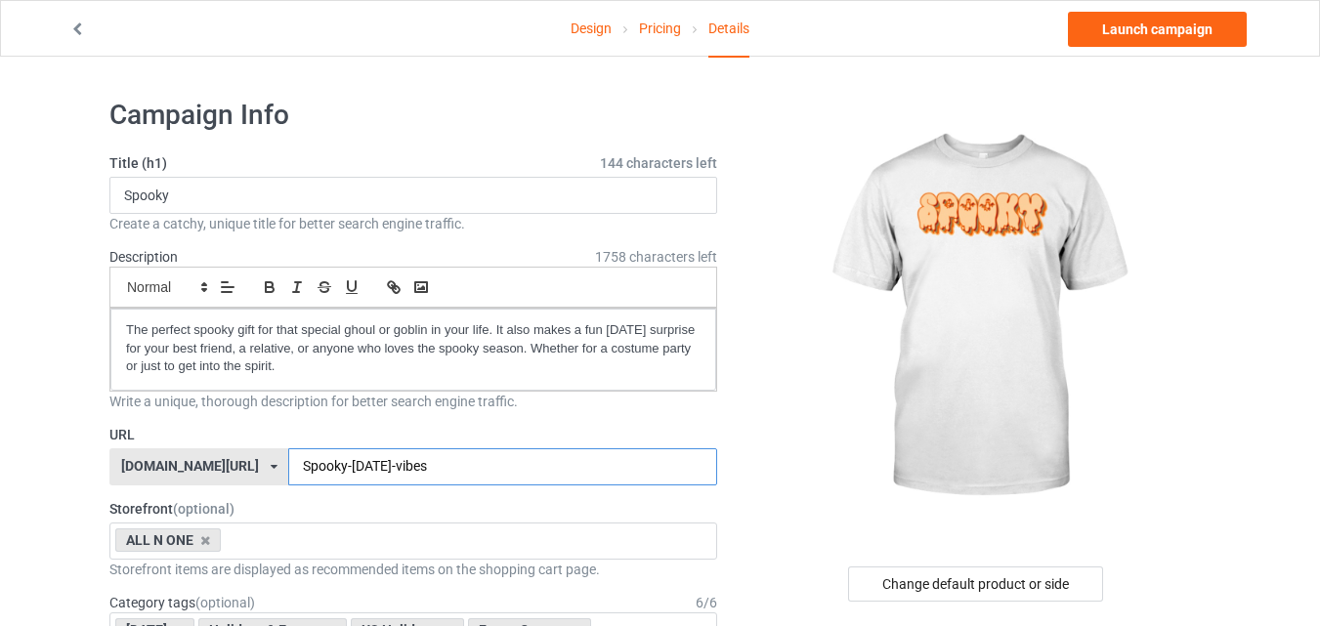
type input "Spooky-halloween-vibes"
click at [919, 590] on div "Change default product or side" at bounding box center [975, 584] width 255 height 35
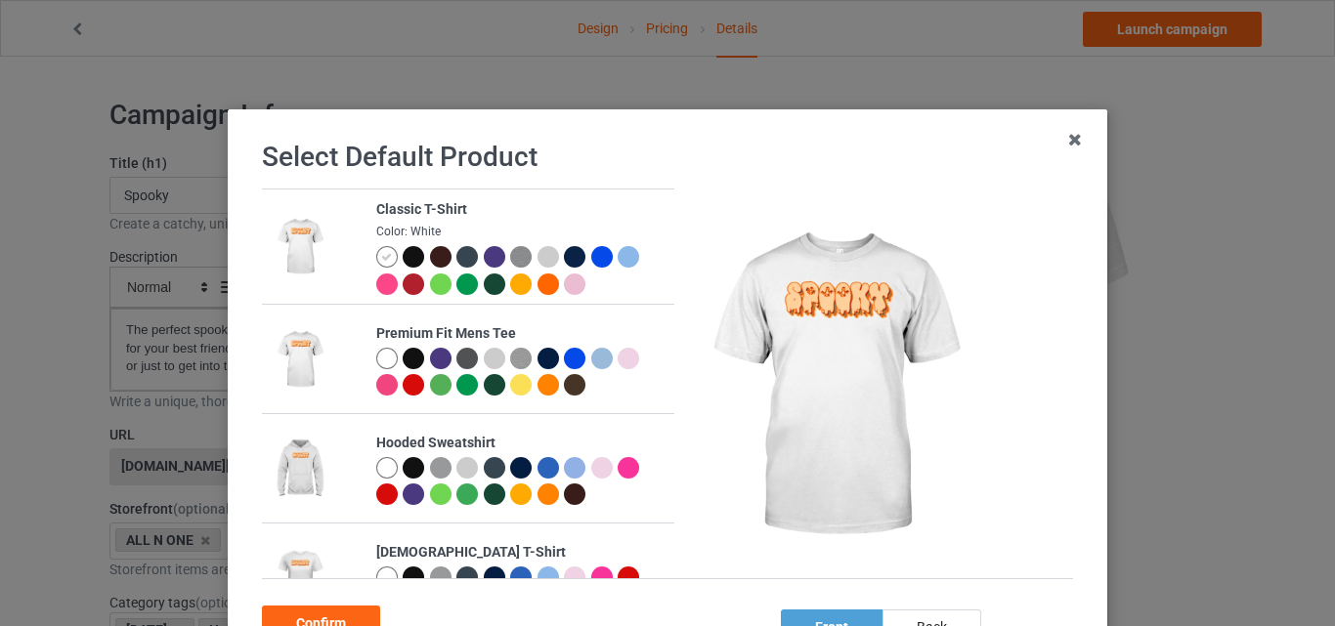
click at [407, 255] on div at bounding box center [413, 256] width 21 height 21
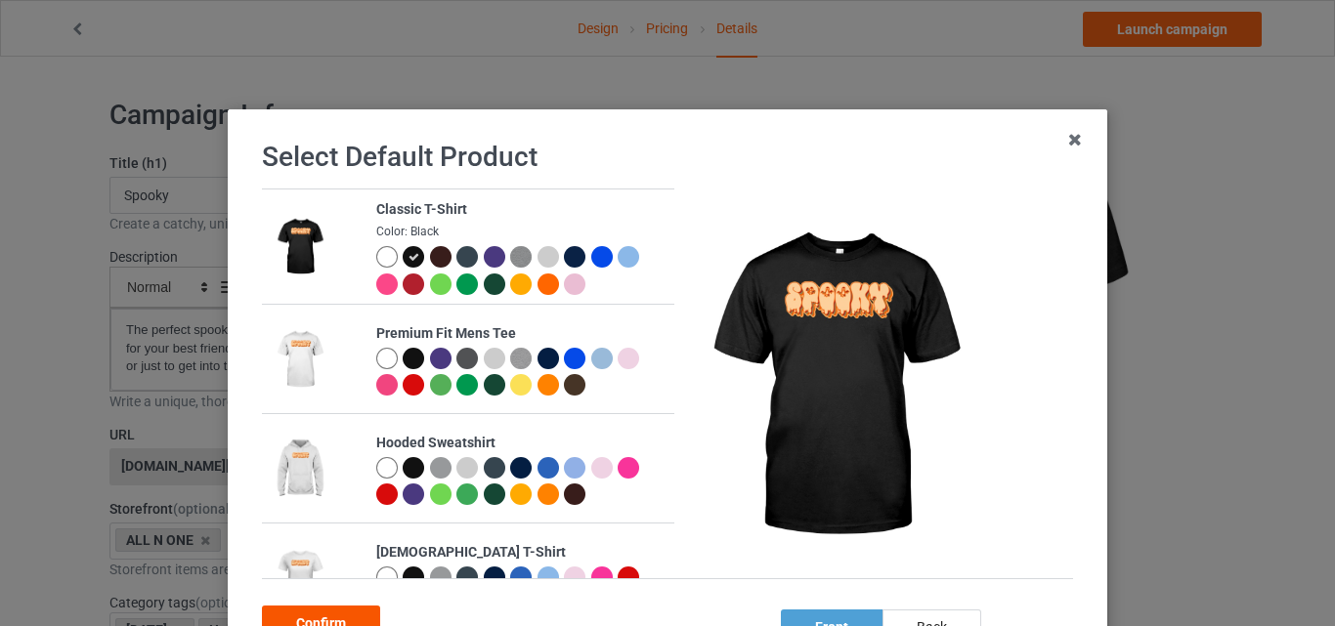
click at [345, 613] on div "Confirm" at bounding box center [321, 623] width 118 height 35
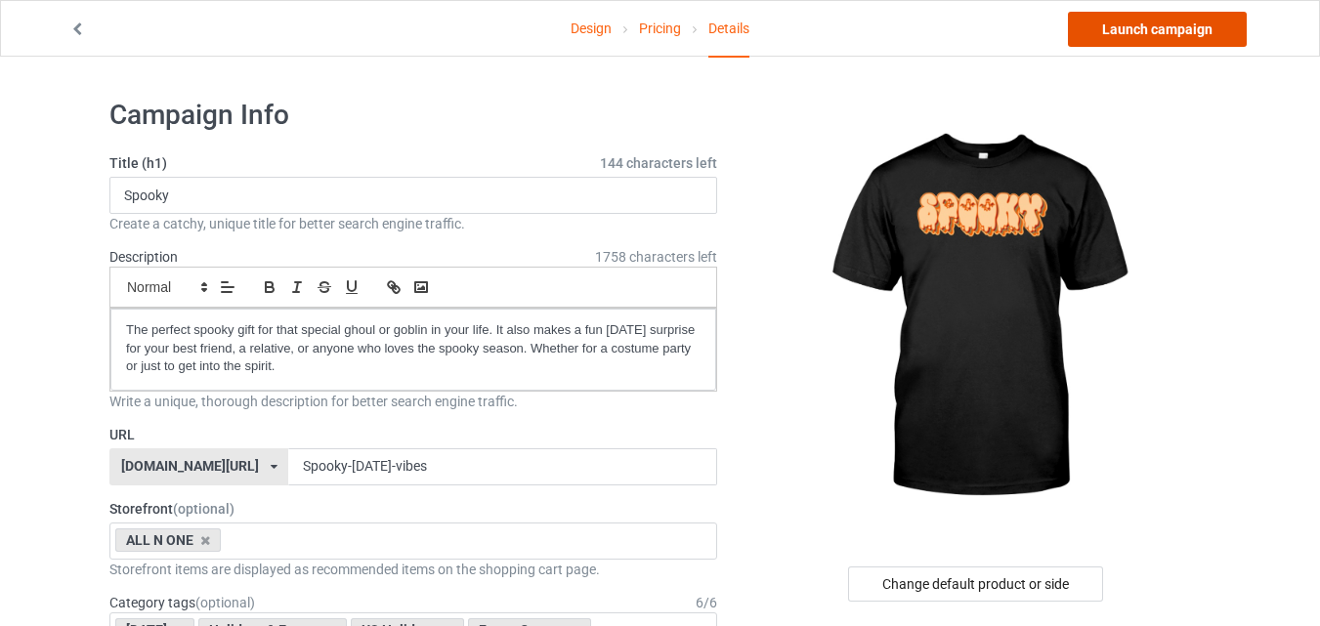
click at [1192, 27] on link "Launch campaign" at bounding box center [1157, 29] width 179 height 35
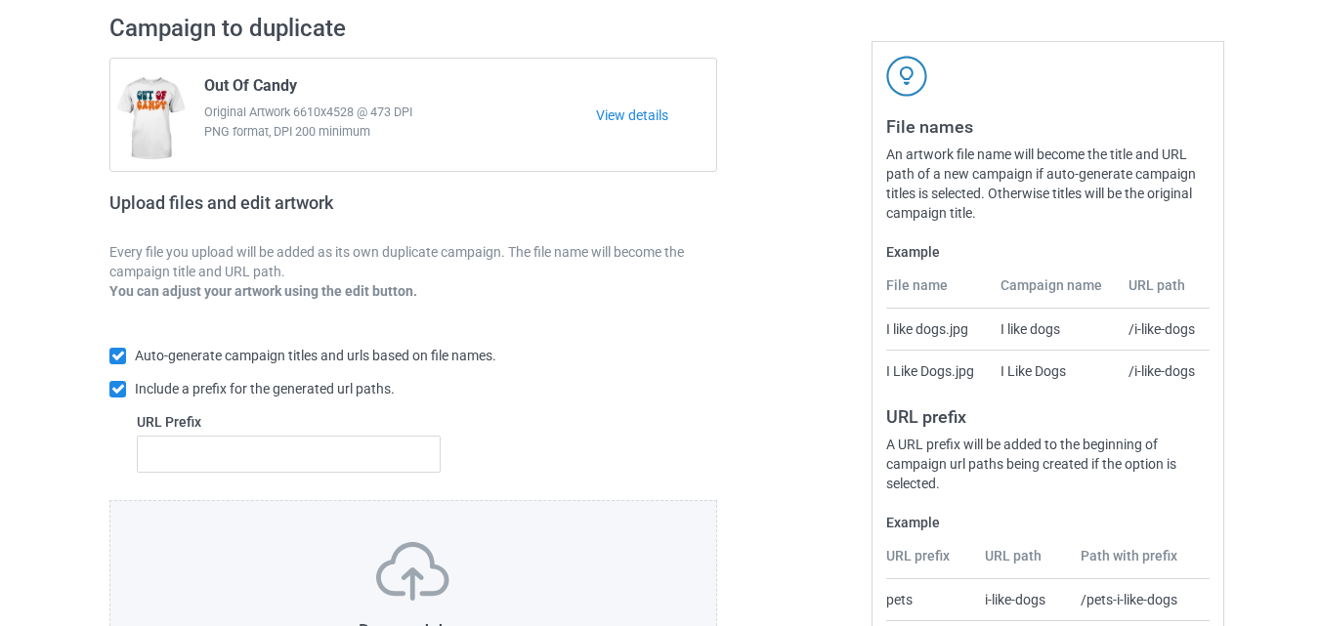
scroll to position [326, 0]
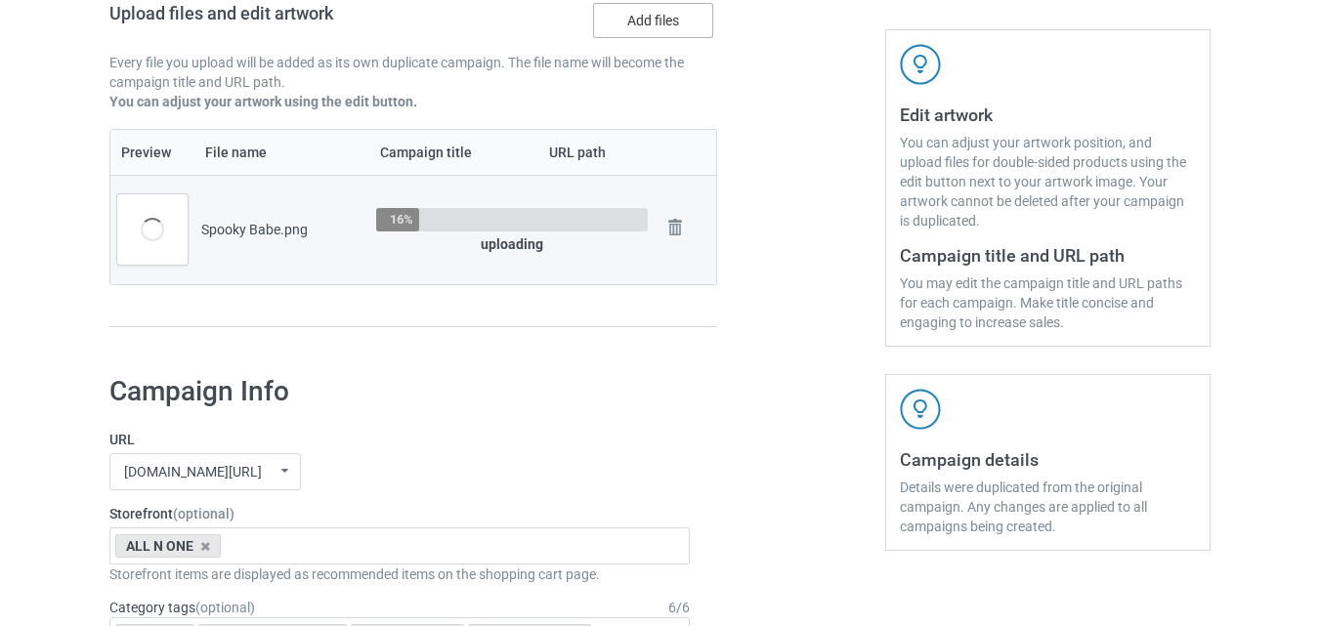
click at [661, 17] on label "Add files" at bounding box center [653, 20] width 120 height 35
click at [0, 0] on input "Add files" at bounding box center [0, 0] width 0 height 0
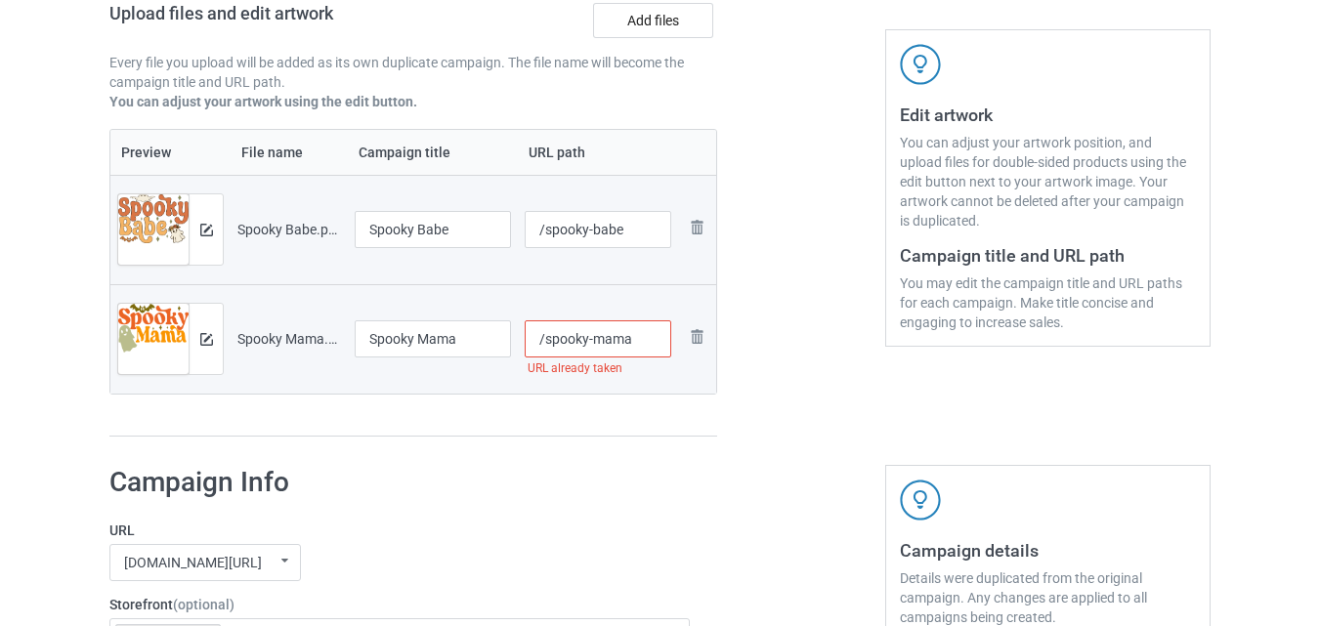
click at [636, 345] on input "/spooky-mama" at bounding box center [599, 339] width 148 height 37
click at [637, 341] on input "/spooky-mama-hawee" at bounding box center [599, 339] width 148 height 37
click at [628, 341] on input "/spooky-mama-hawee" at bounding box center [599, 339] width 148 height 37
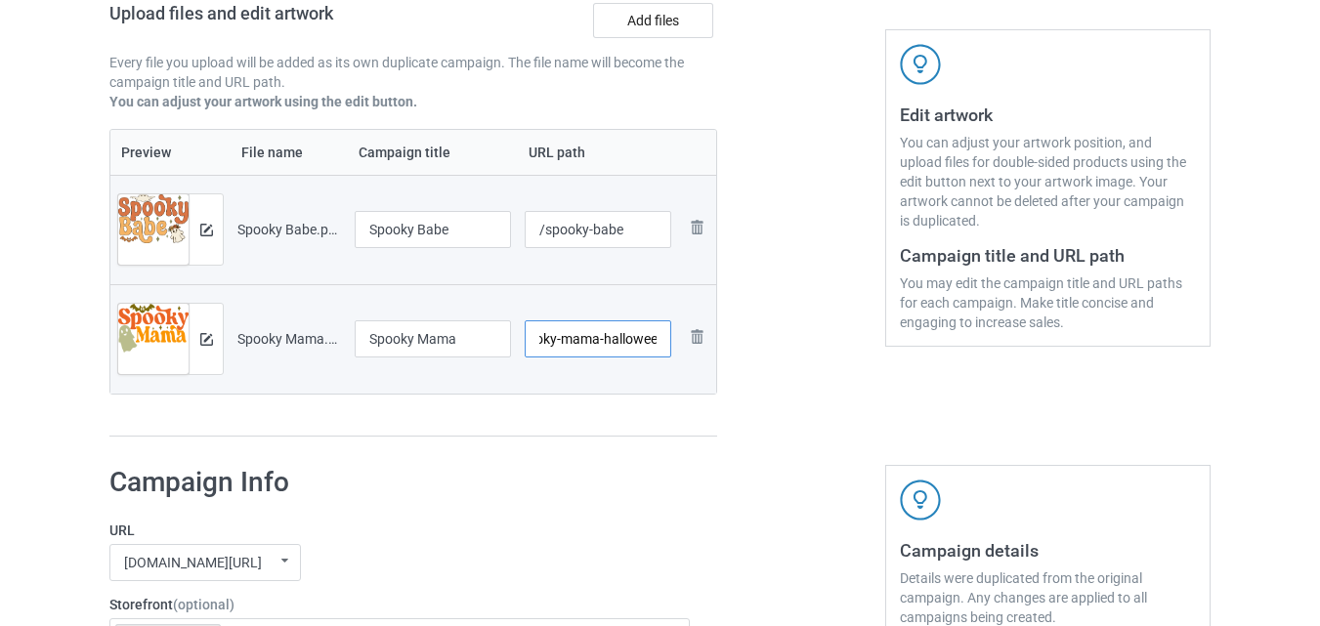
click at [658, 343] on input "/spooky-mama-hallowee" at bounding box center [599, 339] width 148 height 37
click at [655, 343] on input "/spooky-mama-hallowee" at bounding box center [599, 339] width 148 height 37
click at [796, 345] on div at bounding box center [801, 130] width 141 height 641
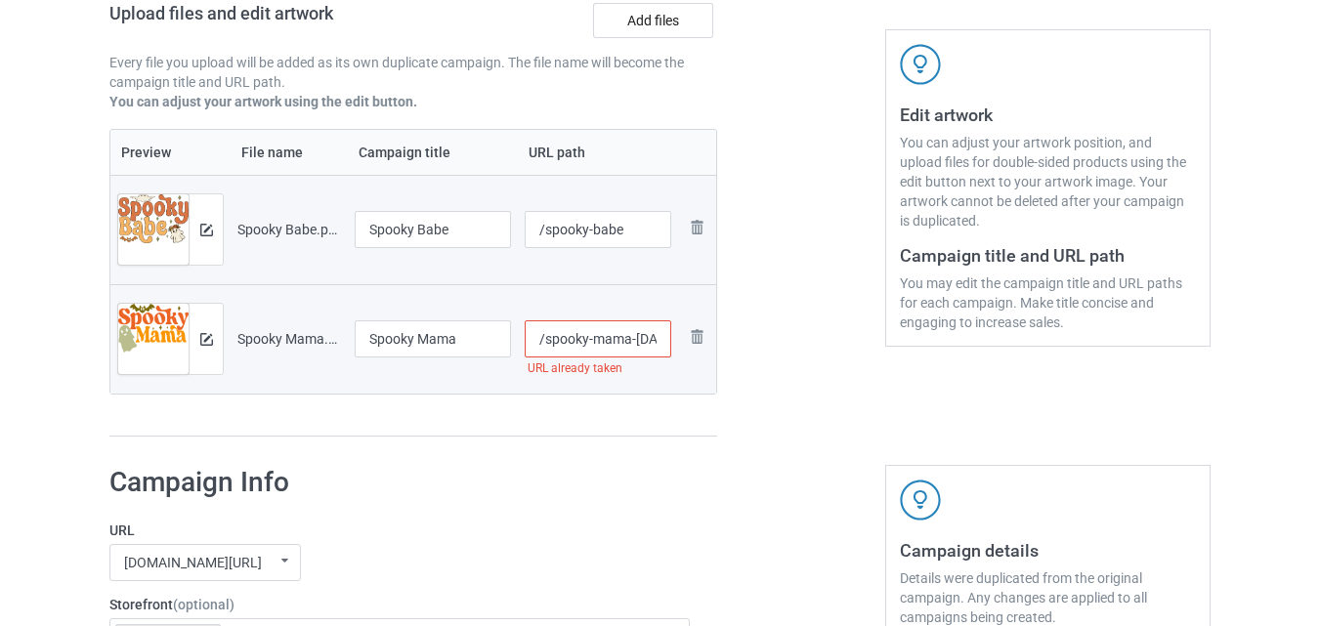
click at [633, 334] on input "/spooky-mama-halloween" at bounding box center [599, 339] width 148 height 37
click at [640, 341] on input "/spooky-mama-fuhalloween" at bounding box center [599, 339] width 148 height 37
click at [642, 341] on input "/spooky-mama-fuhalloween" at bounding box center [599, 339] width 148 height 37
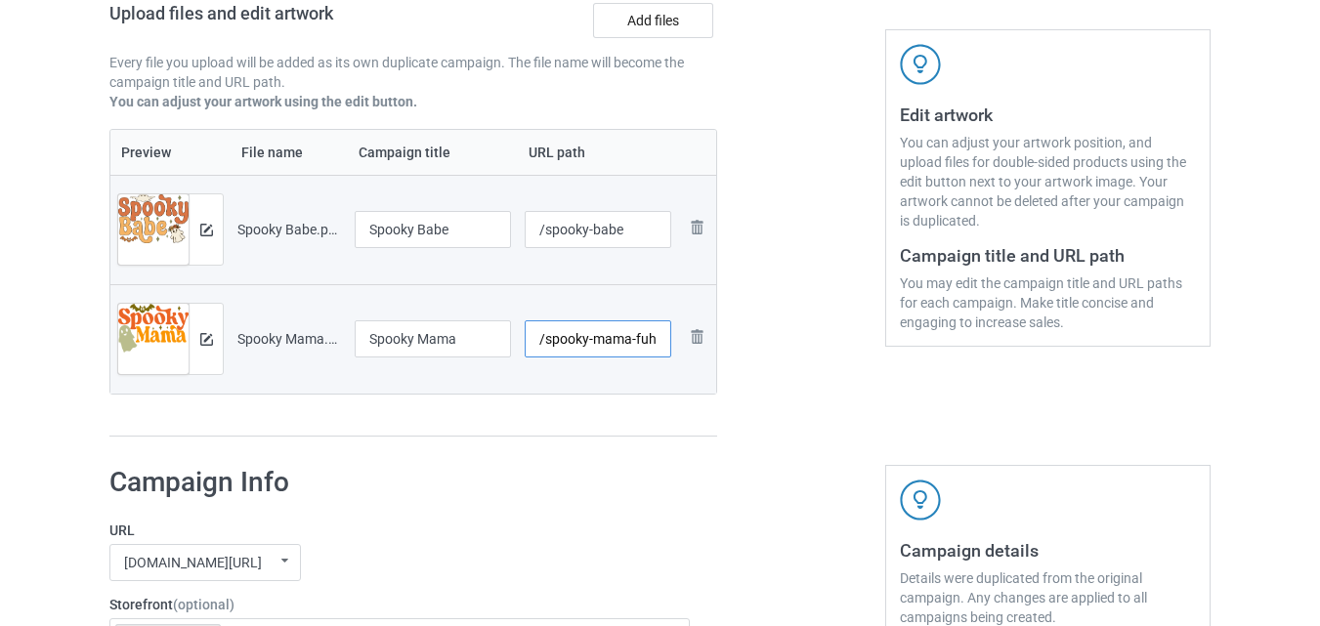
click at [642, 341] on input "/spooky-mama-fuhalloween" at bounding box center [599, 339] width 148 height 37
click at [647, 338] on input "/spooky-mama-fuhalloween" at bounding box center [599, 339] width 148 height 37
drag, startPoint x: 648, startPoint y: 336, endPoint x: 660, endPoint y: 336, distance: 11.7
click at [660, 336] on input "/spooky-mama-funny-halloween" at bounding box center [599, 339] width 148 height 37
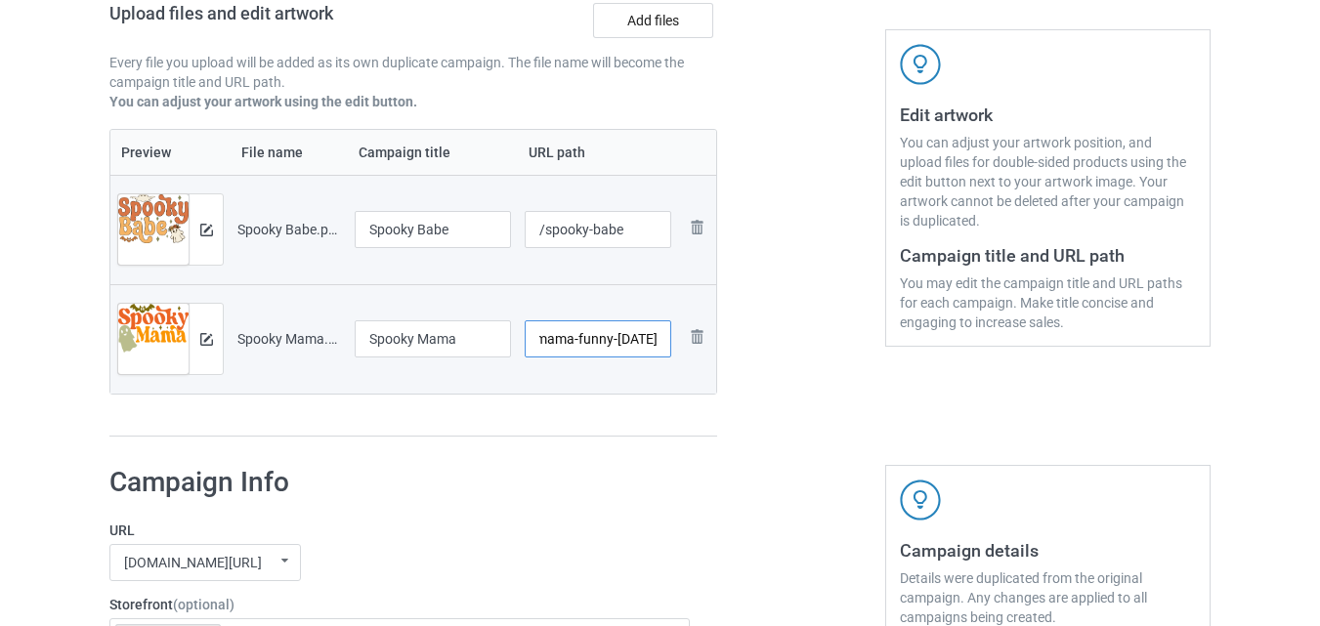
click at [661, 341] on input "/spooky-mama-funny-halloween" at bounding box center [599, 339] width 148 height 37
click at [794, 346] on div at bounding box center [801, 130] width 141 height 641
drag, startPoint x: 638, startPoint y: 343, endPoint x: 656, endPoint y: 343, distance: 17.6
click at [656, 343] on input "/spooky-mama-funny-halloween" at bounding box center [599, 339] width 148 height 37
click at [590, 341] on input "/spooky-mama-funny-halloween" at bounding box center [599, 339] width 148 height 37
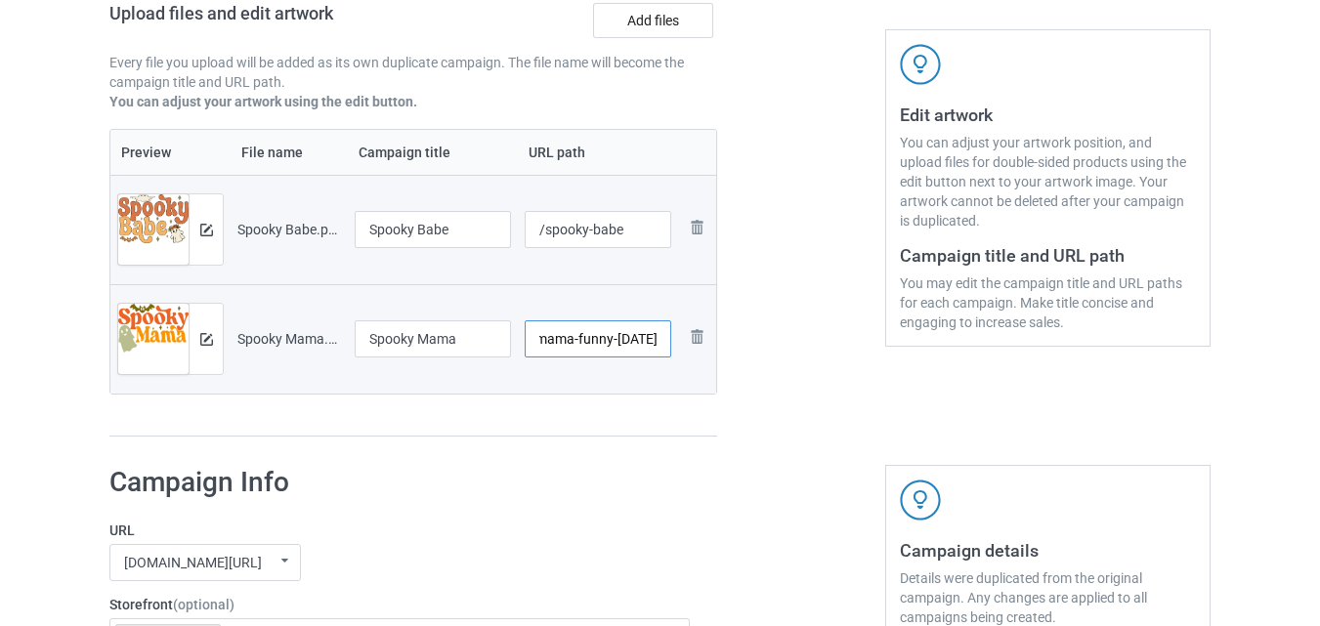
drag, startPoint x: 590, startPoint y: 342, endPoint x: 561, endPoint y: 342, distance: 29.3
click at [561, 342] on input "/spooky-mama-funny-halloween" at bounding box center [599, 339] width 148 height 37
type input "/spooky-mama-mom-halloween"
click at [808, 439] on div at bounding box center [801, 130] width 141 height 641
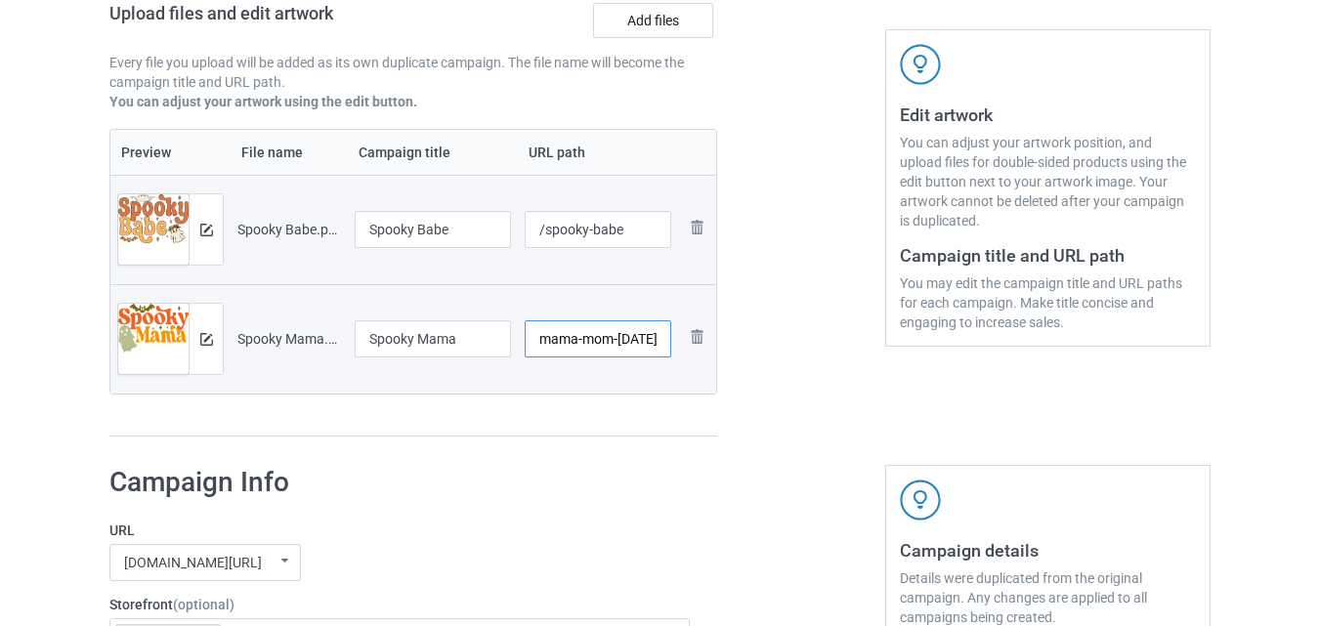
scroll to position [0, 75]
drag, startPoint x: 646, startPoint y: 342, endPoint x: 658, endPoint y: 339, distance: 12.1
click at [658, 339] on input "/spooky-mama-mom-halloween" at bounding box center [599, 339] width 148 height 37
click at [752, 388] on div at bounding box center [801, 130] width 141 height 641
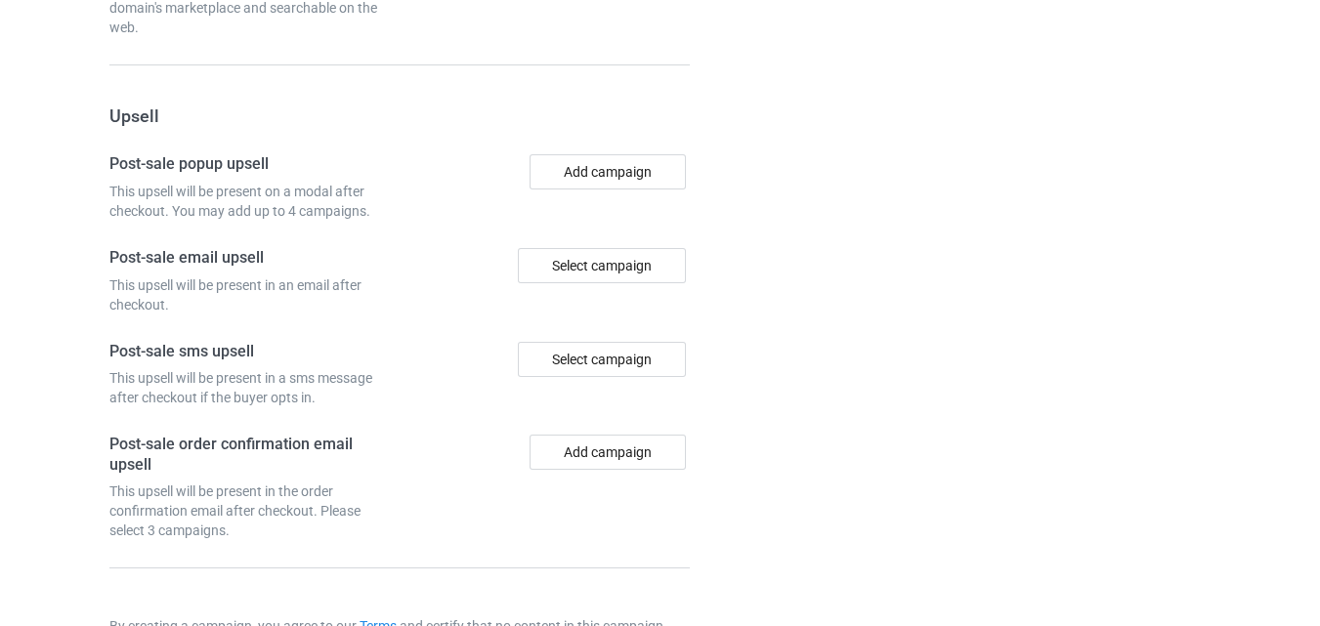
scroll to position [1999, 0]
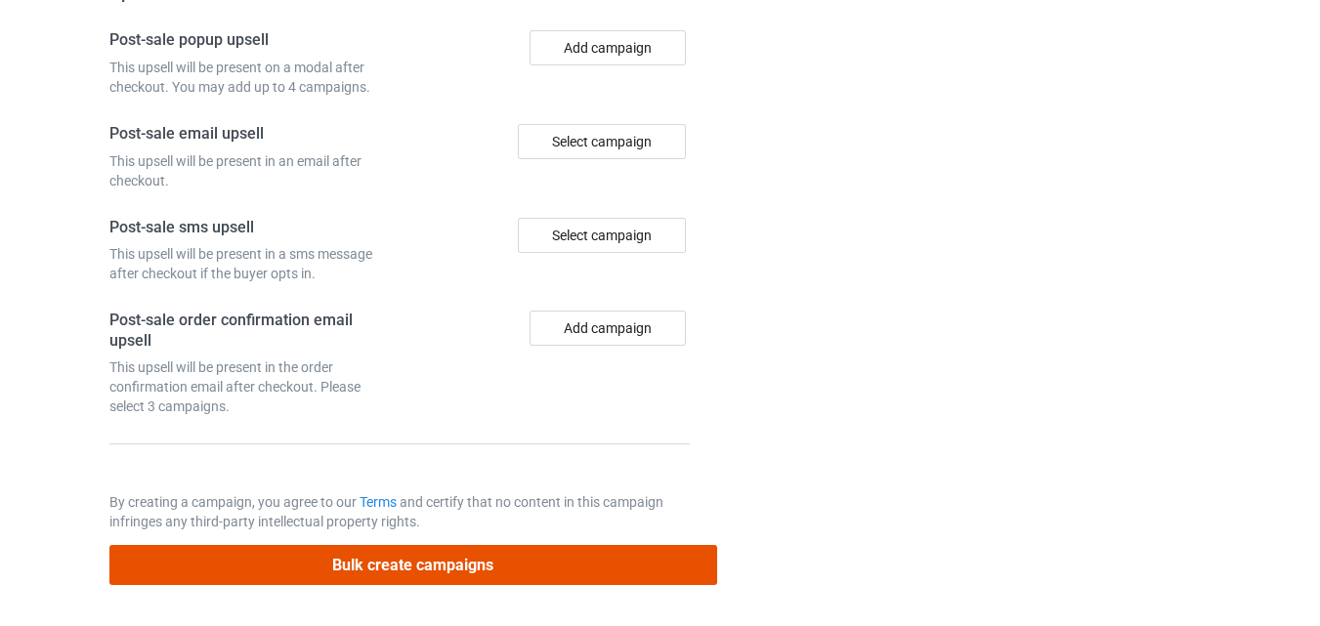
click at [522, 560] on button "Bulk create campaigns" at bounding box center [413, 565] width 608 height 40
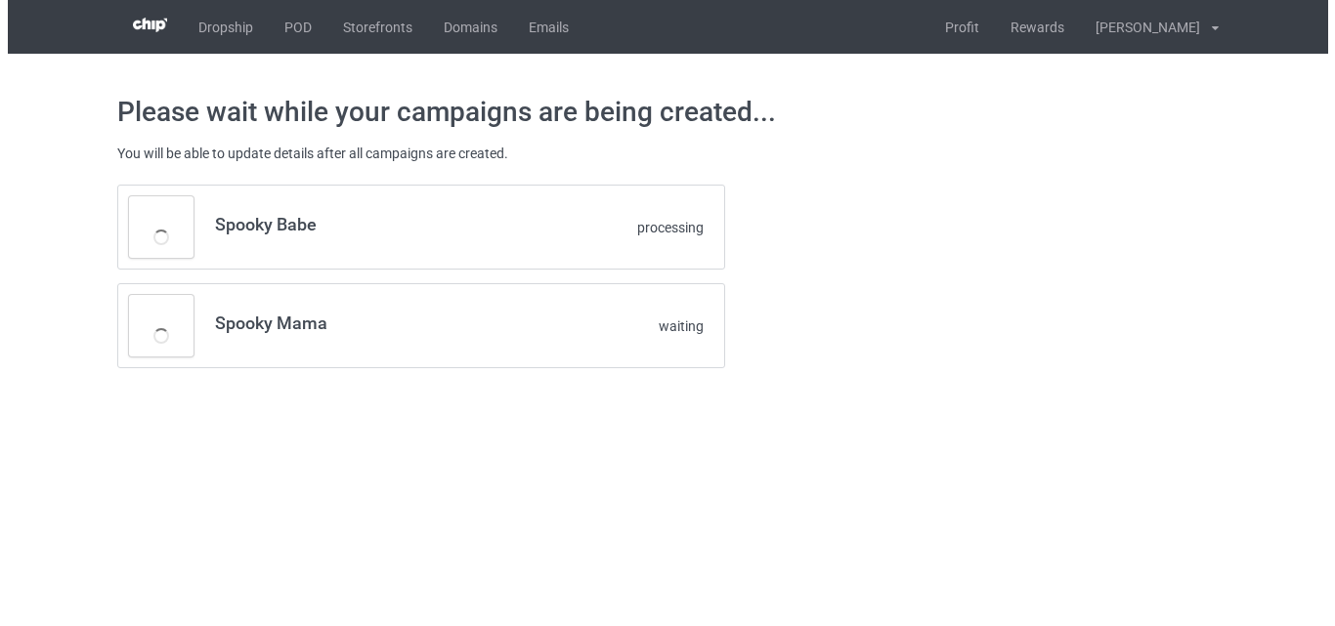
scroll to position [0, 0]
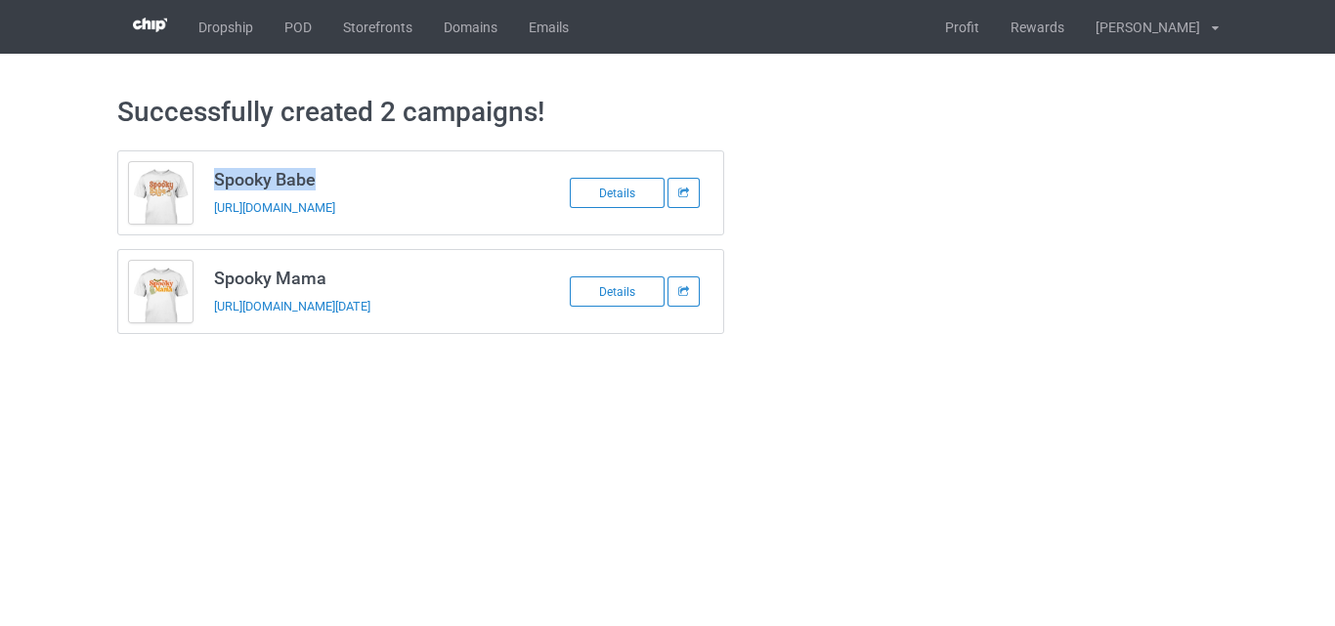
drag, startPoint x: 321, startPoint y: 183, endPoint x: 208, endPoint y: 183, distance: 113.3
click at [208, 183] on td "Spooky Babe https://www.teechip.com/spooky-babe" at bounding box center [368, 192] width 330 height 83
copy h3 "Spooky Babe"
drag, startPoint x: 212, startPoint y: 281, endPoint x: 326, endPoint y: 279, distance: 114.3
click at [326, 279] on td "Spooky Mama https://www.teechip.com/spooky-mama-mom-halloween" at bounding box center [368, 291] width 330 height 83
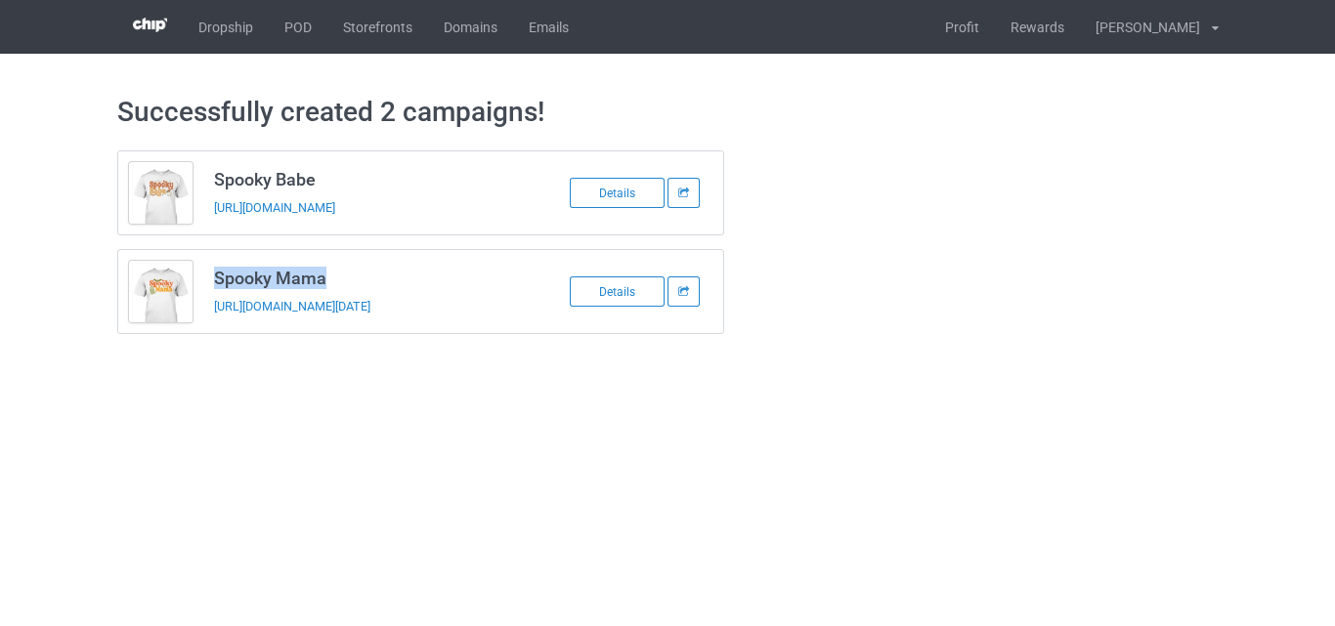
copy h3 "Spooky Mama"
